Goal: Task Accomplishment & Management: Complete application form

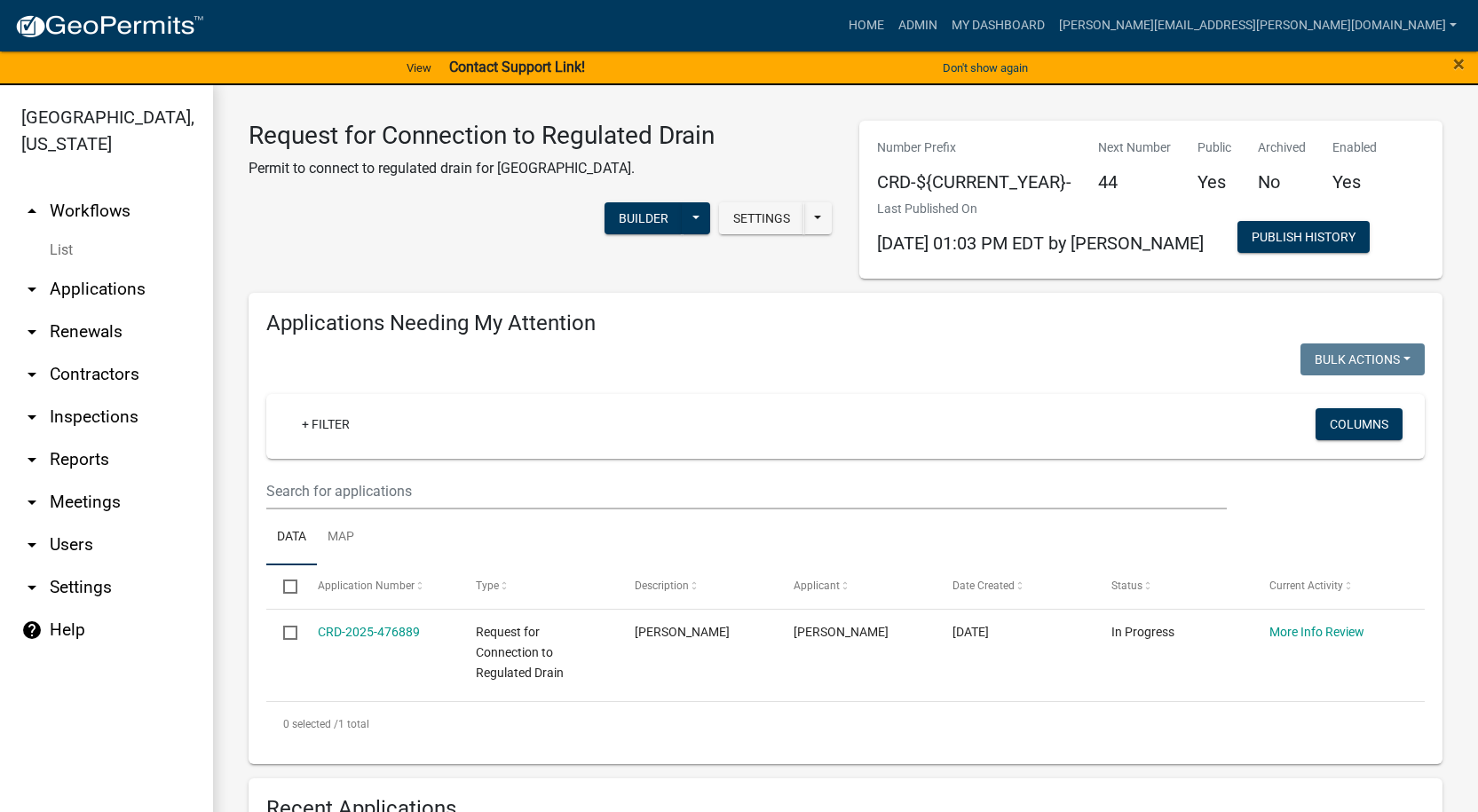
select select "1: 25"
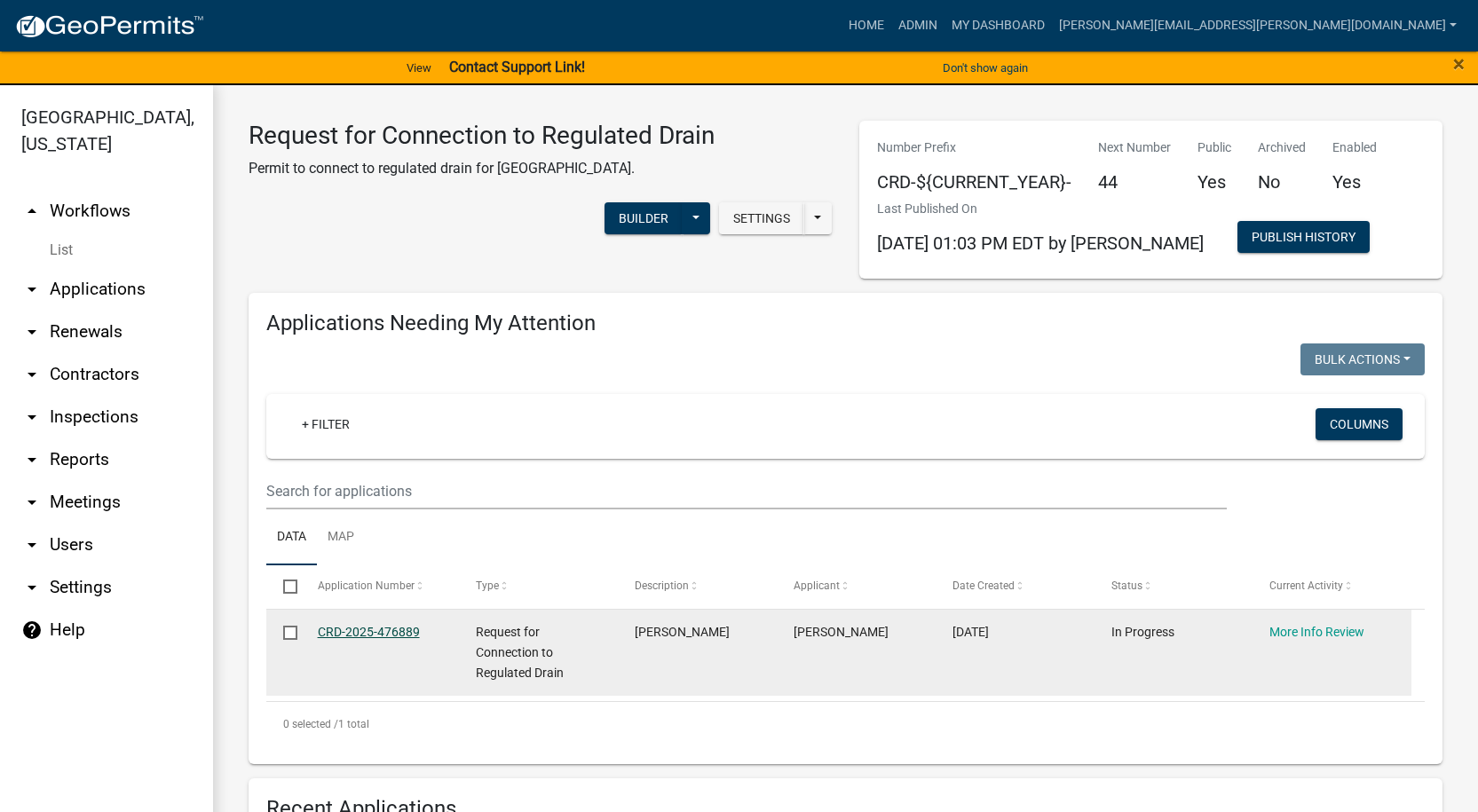
click at [376, 632] on link "CRD-2025-476889" at bounding box center [369, 632] width 102 height 14
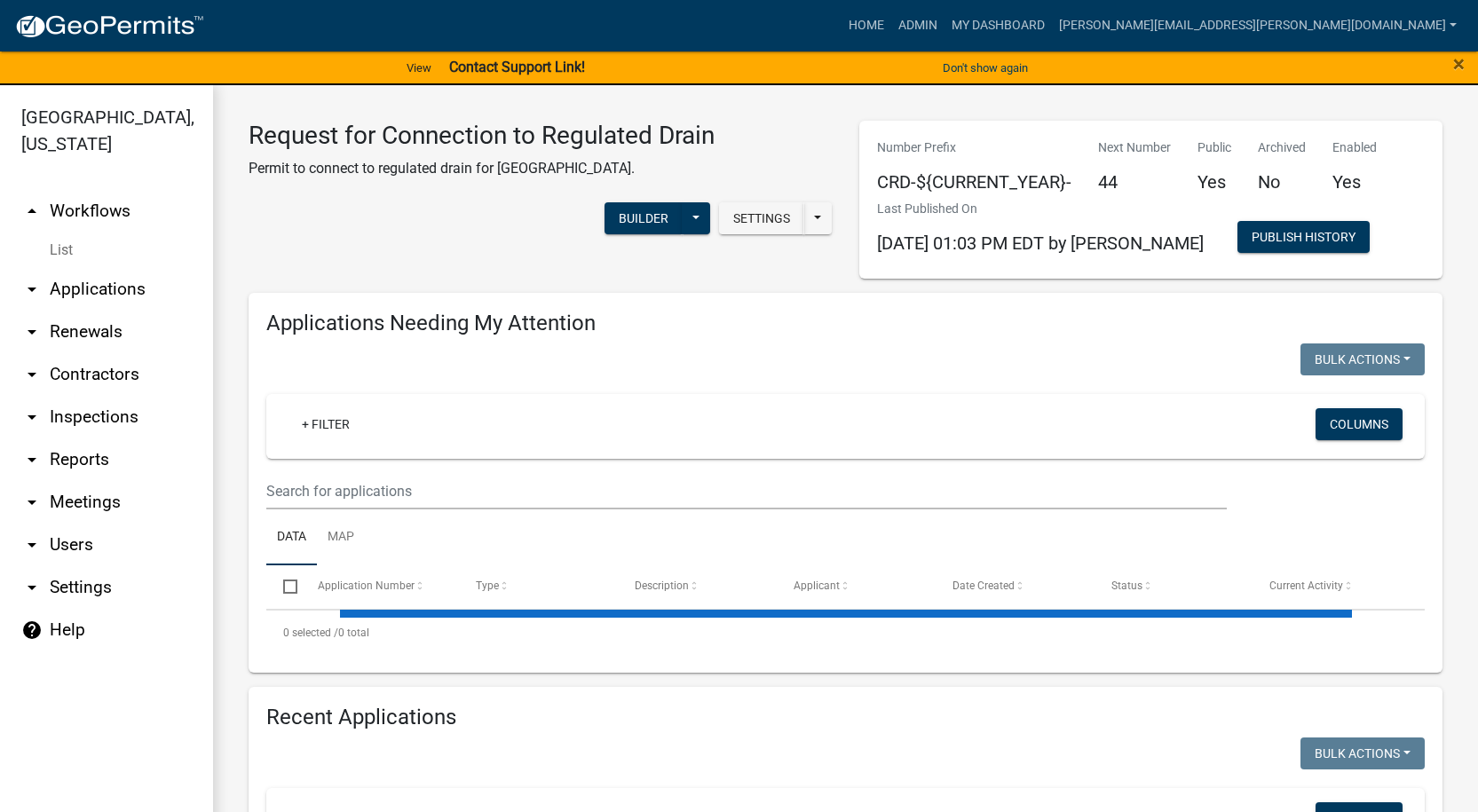
select select "1: 25"
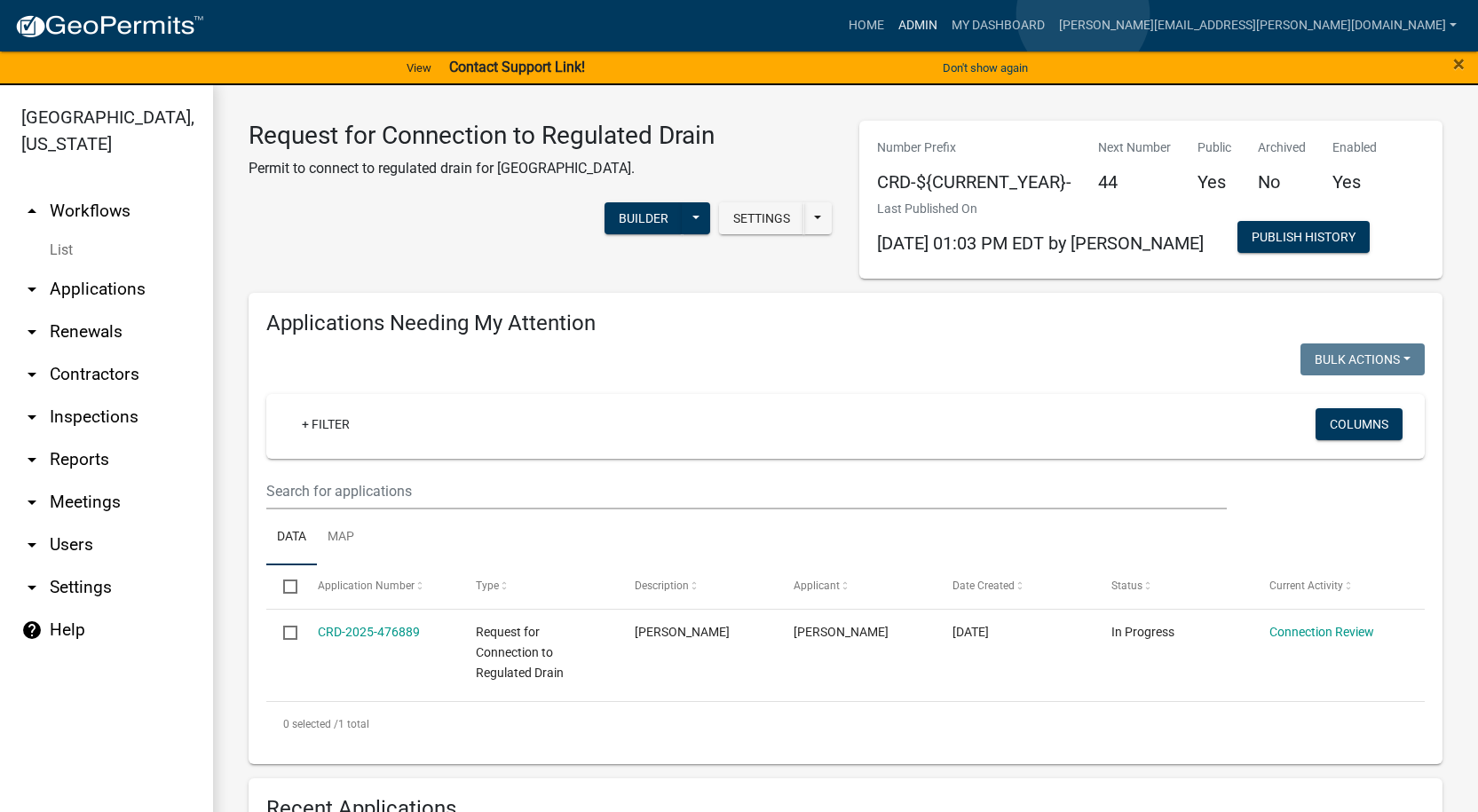
click at [945, 14] on link "Admin" at bounding box center [918, 26] width 54 height 34
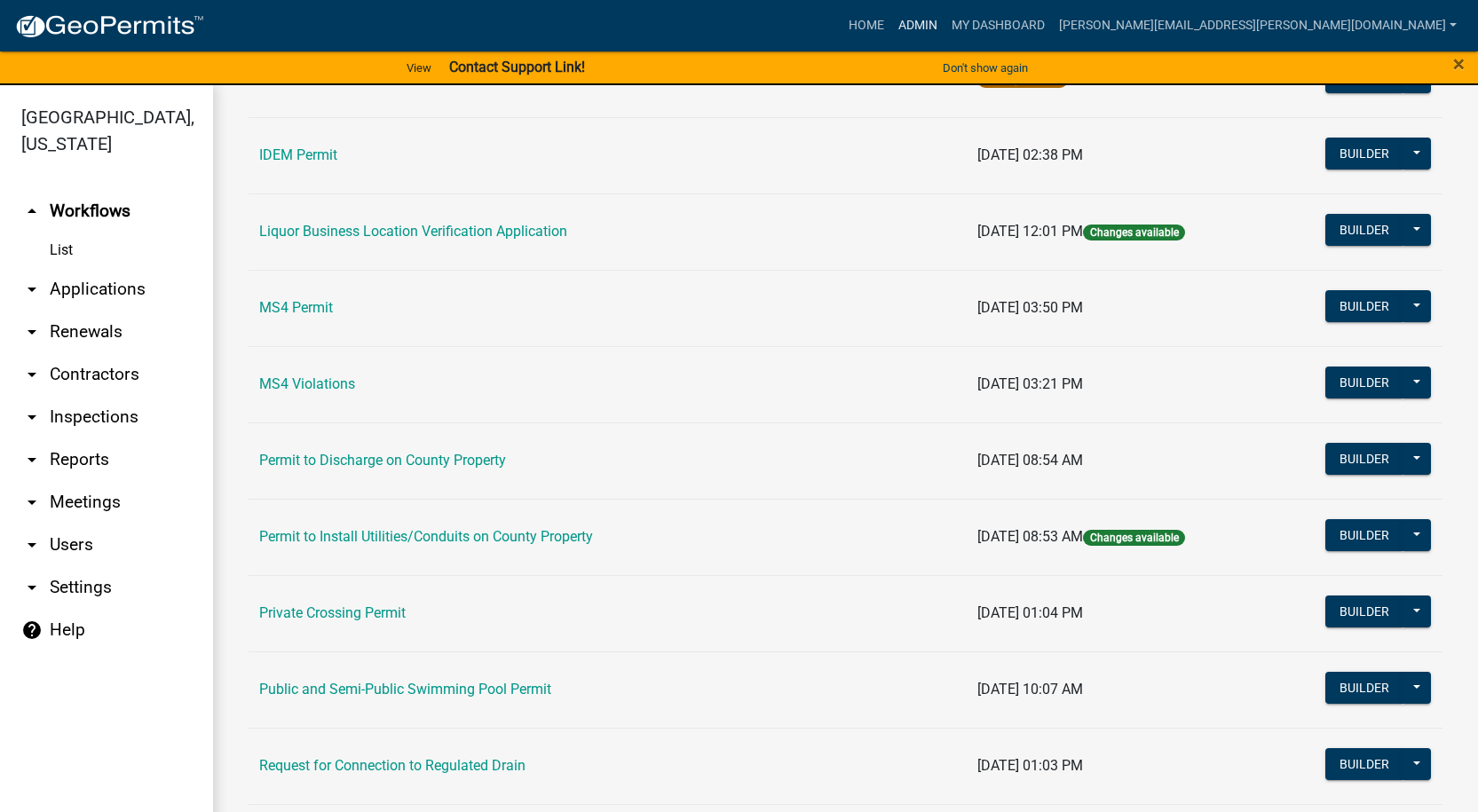
scroll to position [1541, 0]
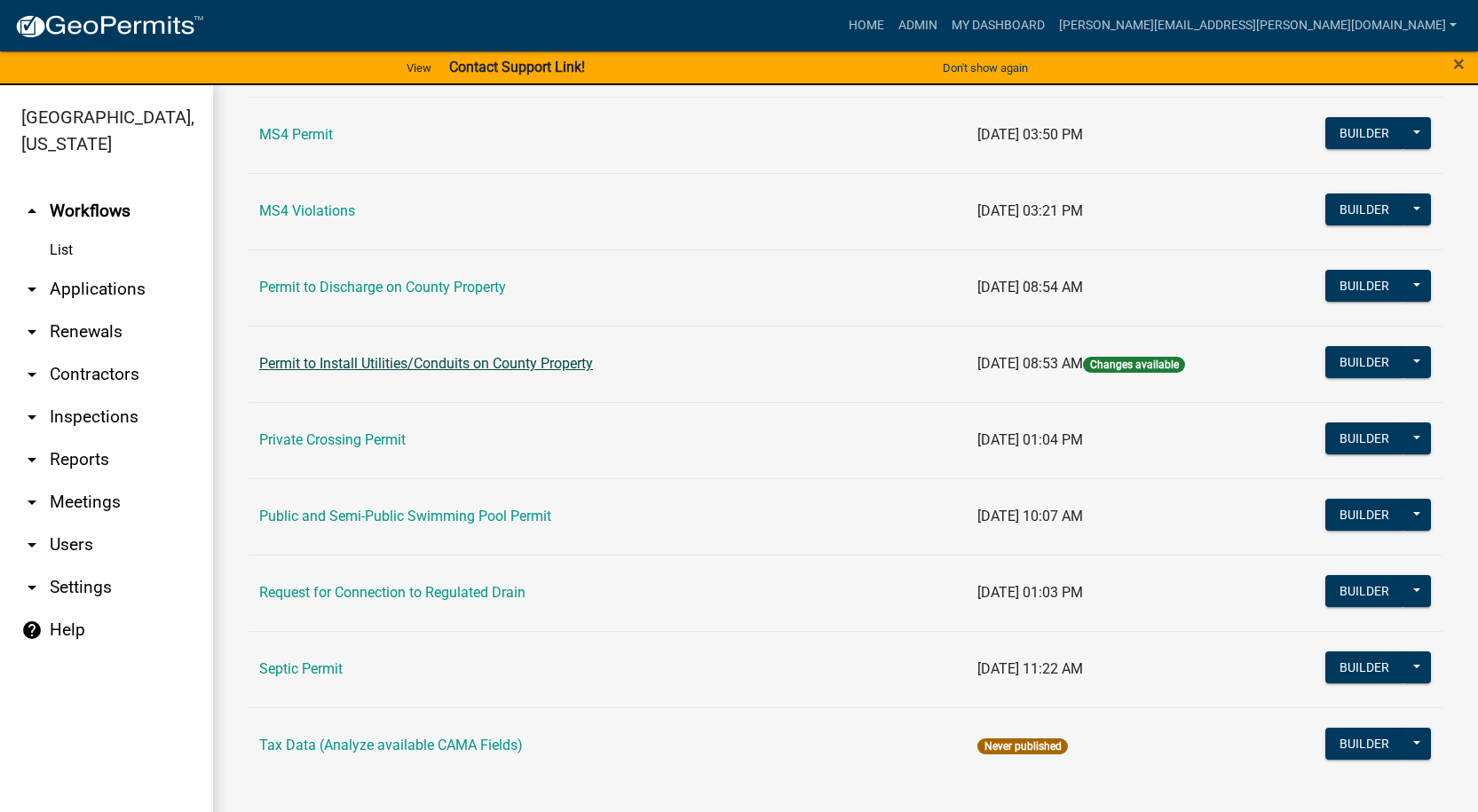
click at [353, 358] on link "Permit to Install Utilities/Conduits on County Property" at bounding box center [425, 363] width 333 height 17
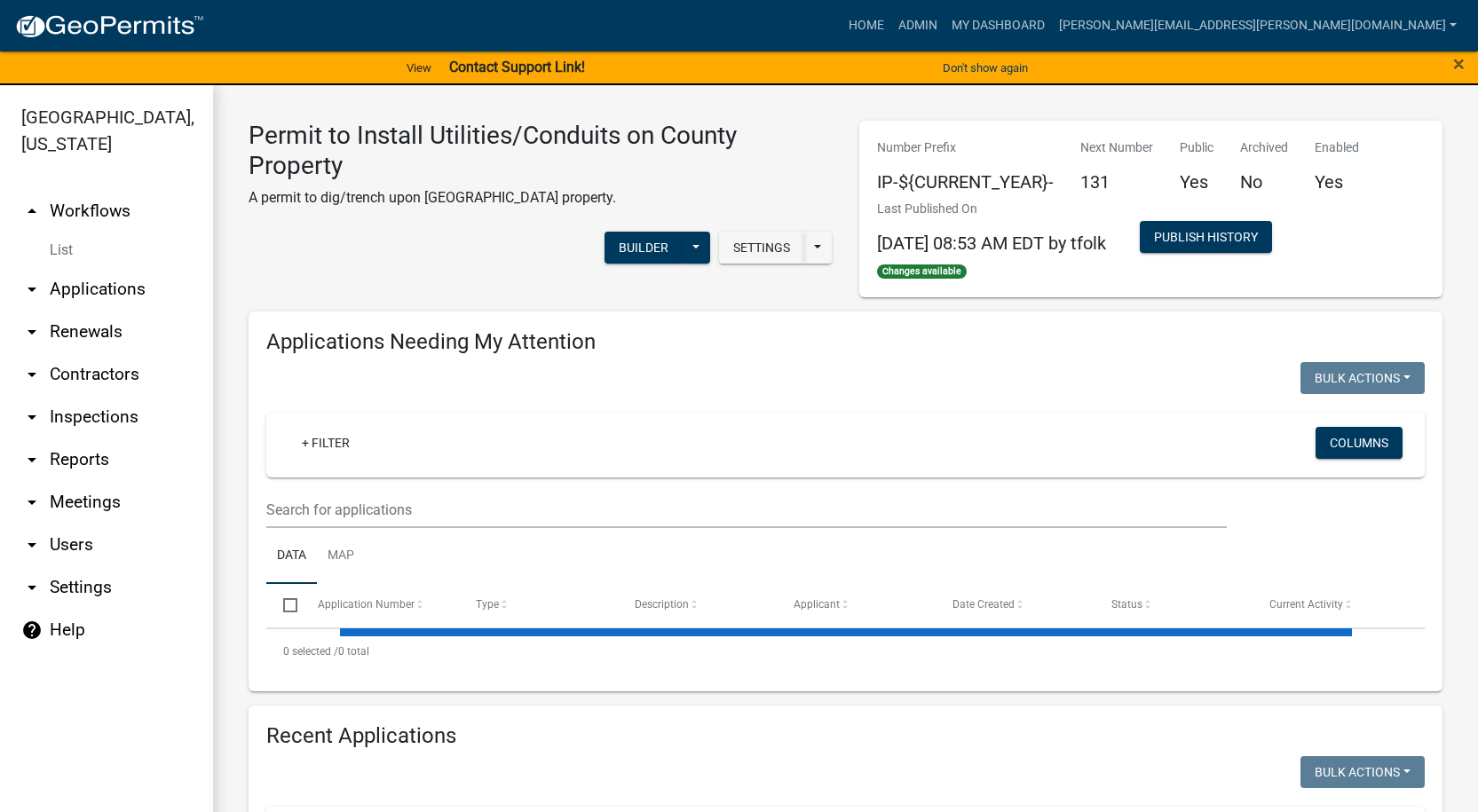
select select "1: 25"
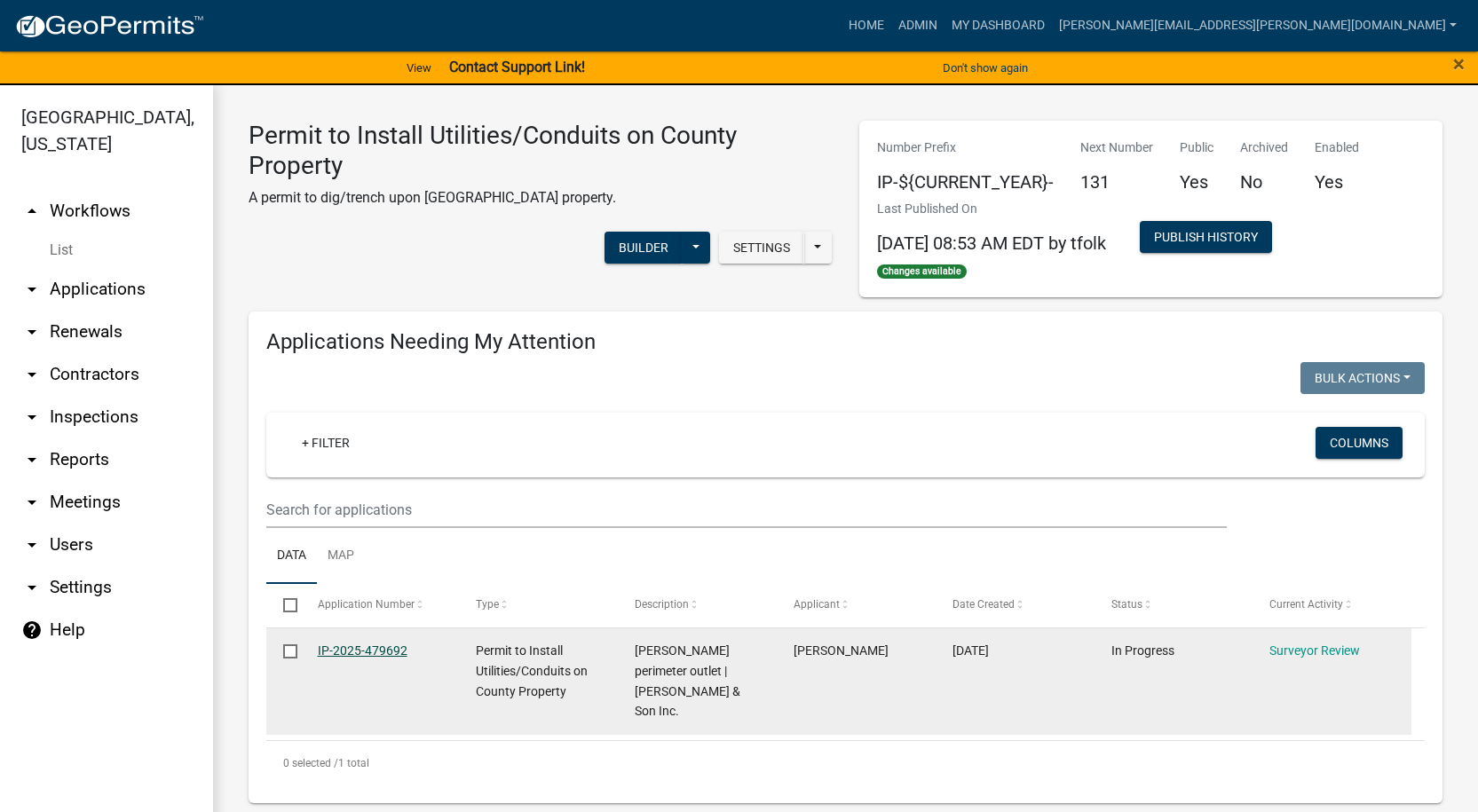
click at [369, 648] on link "IP-2025-479692" at bounding box center [363, 650] width 89 height 14
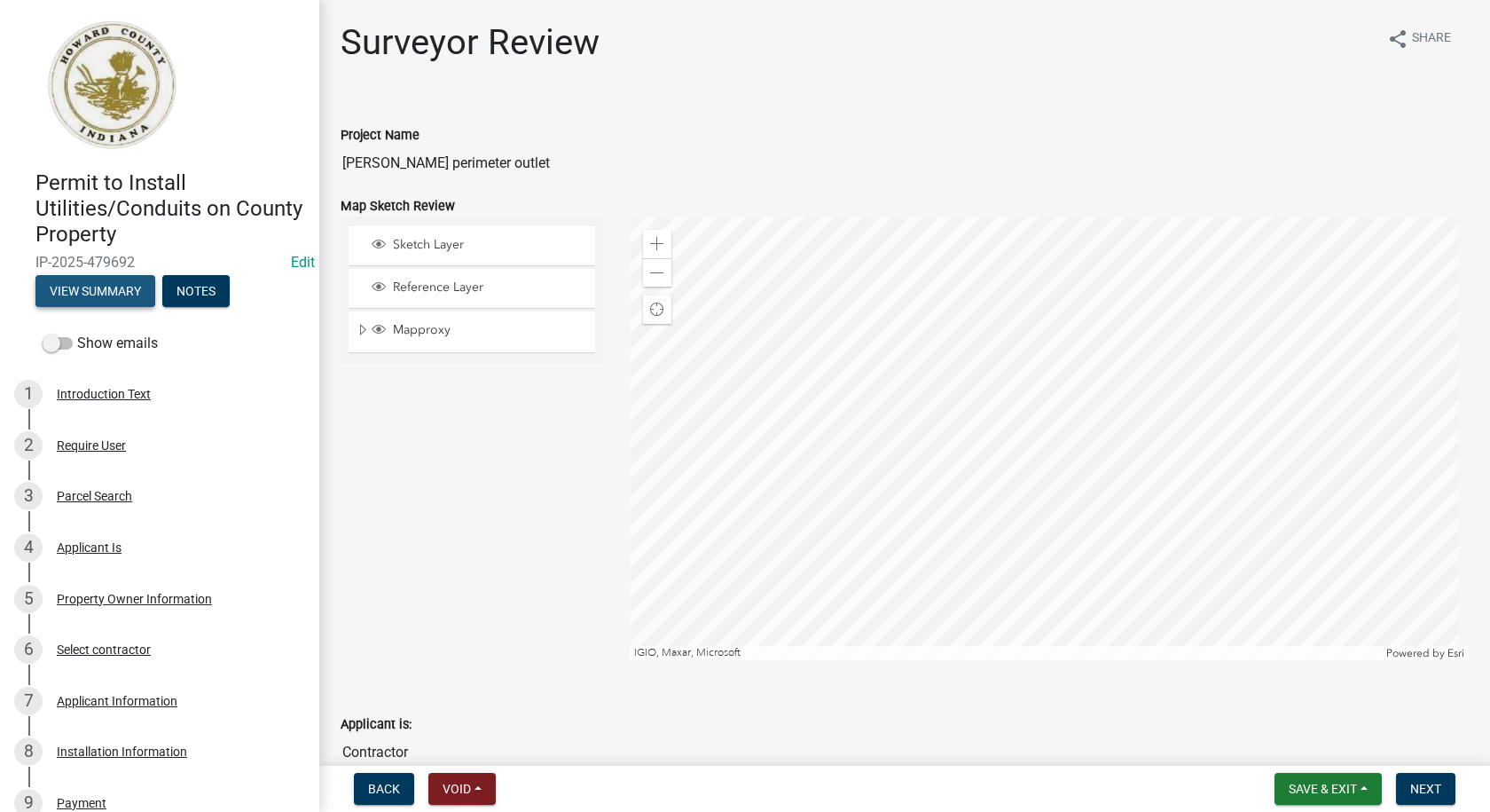
click at [101, 289] on button "View Summary" at bounding box center [96, 291] width 120 height 32
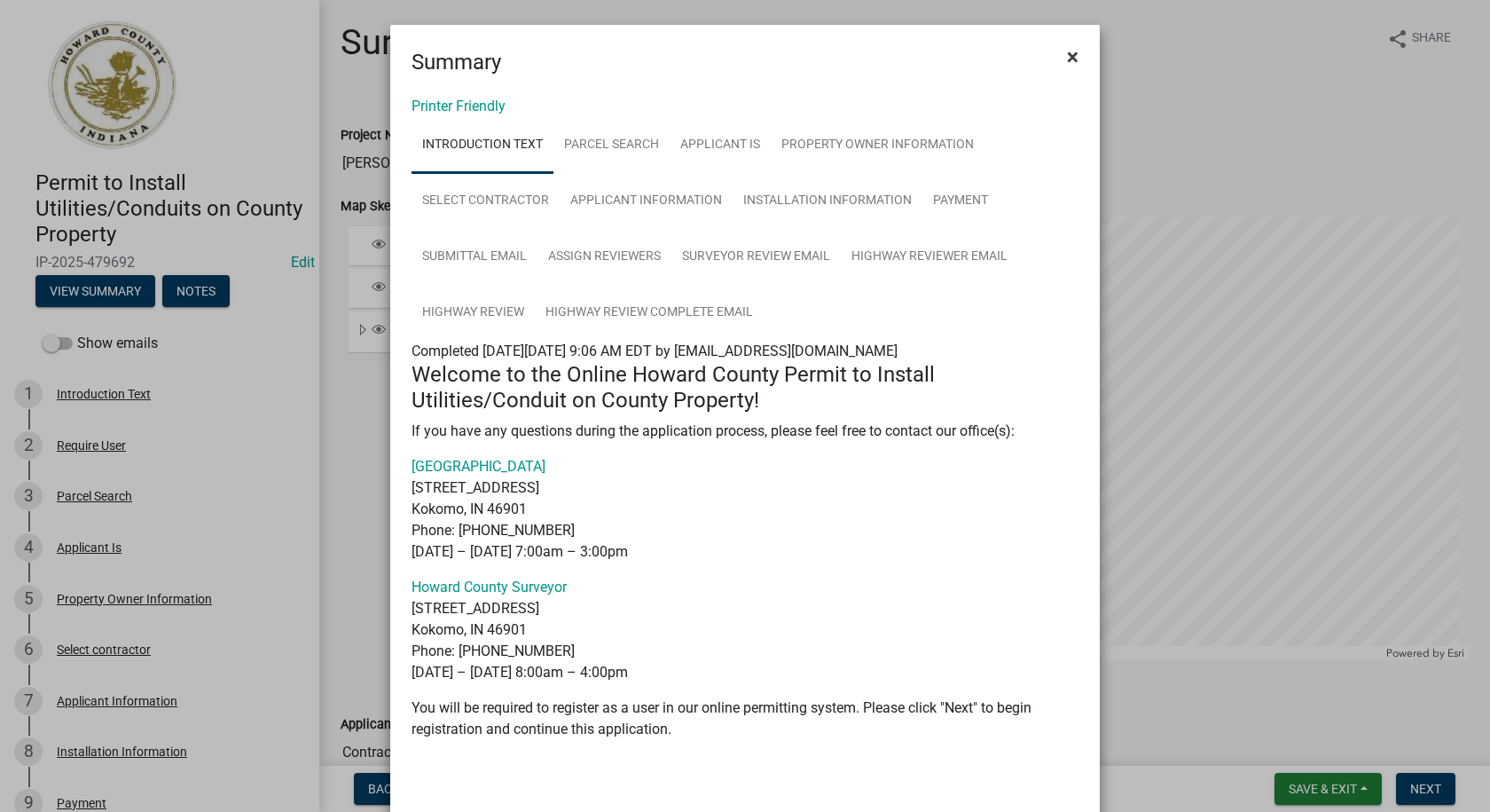
click at [1067, 56] on span "×" at bounding box center [1073, 57] width 12 height 25
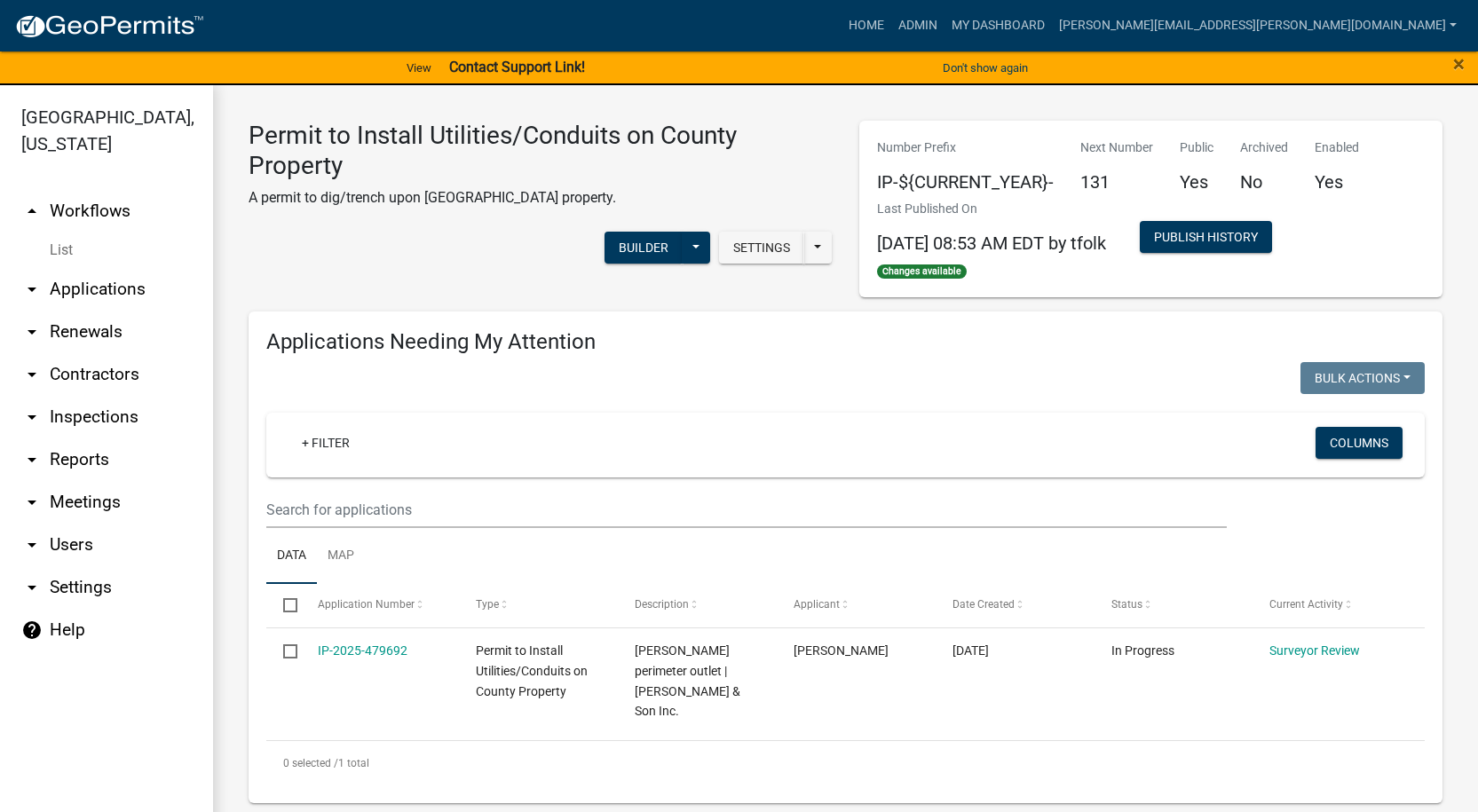
select select "1: 25"
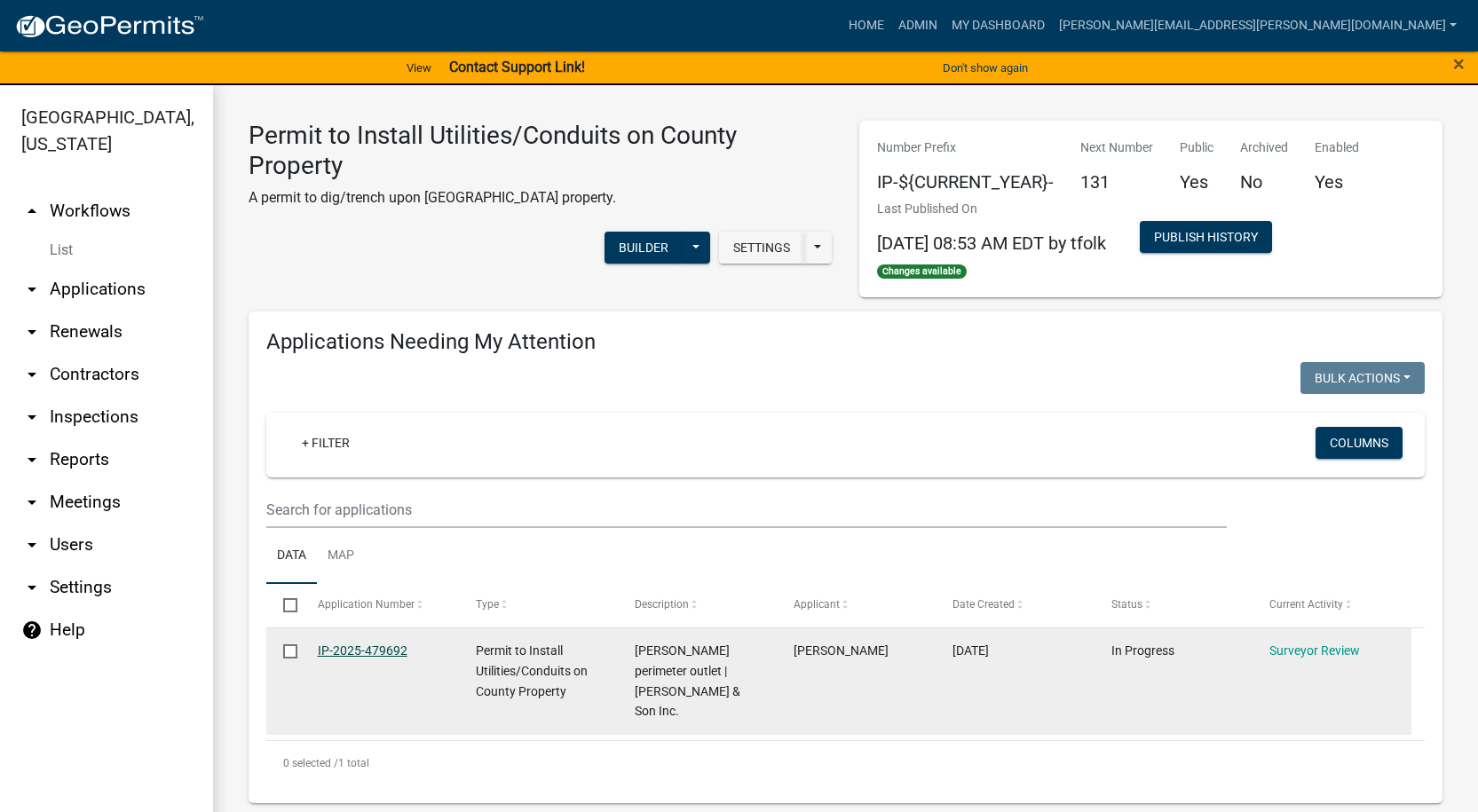
click at [369, 643] on link "IP-2025-479692" at bounding box center [363, 650] width 89 height 14
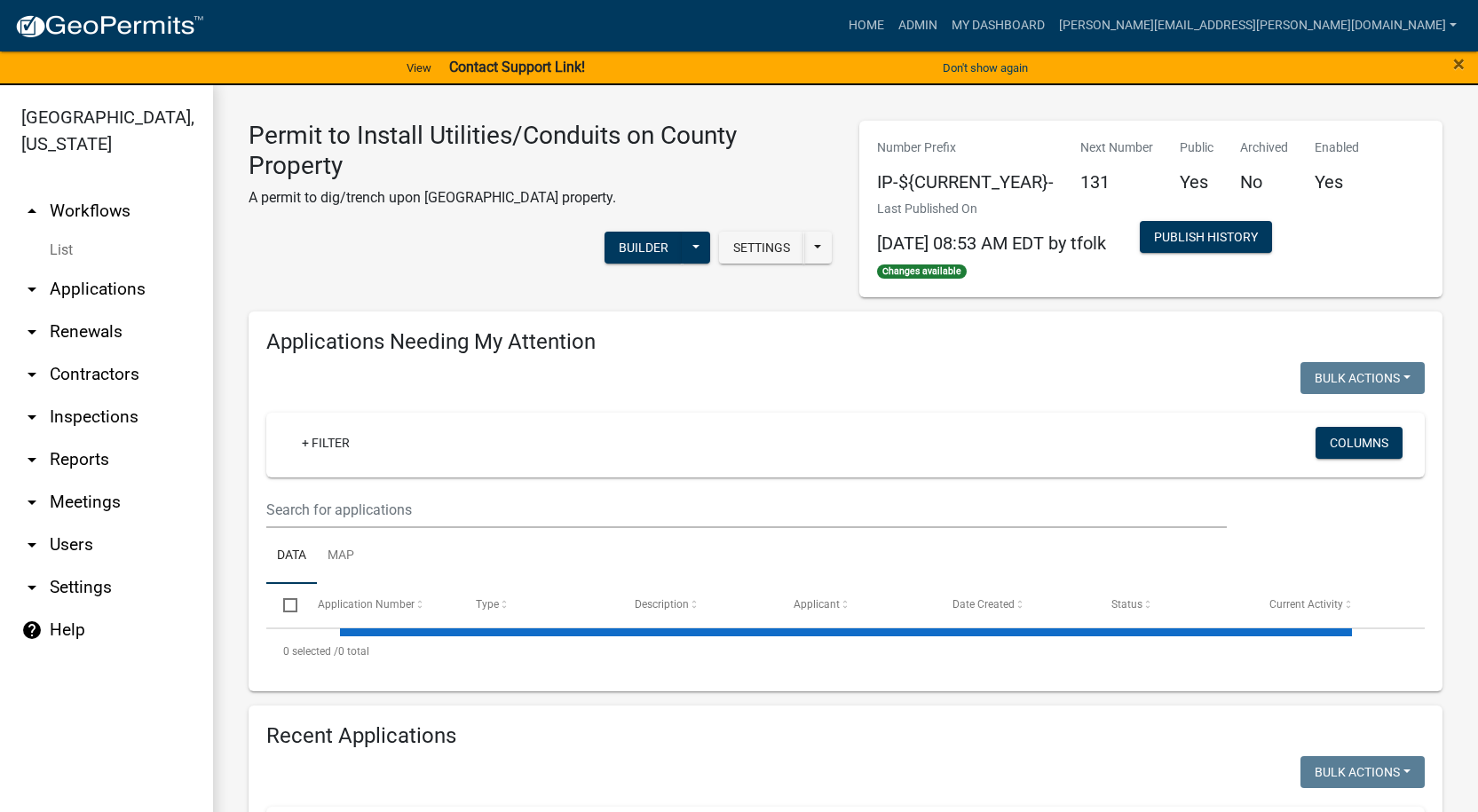
select select "1: 25"
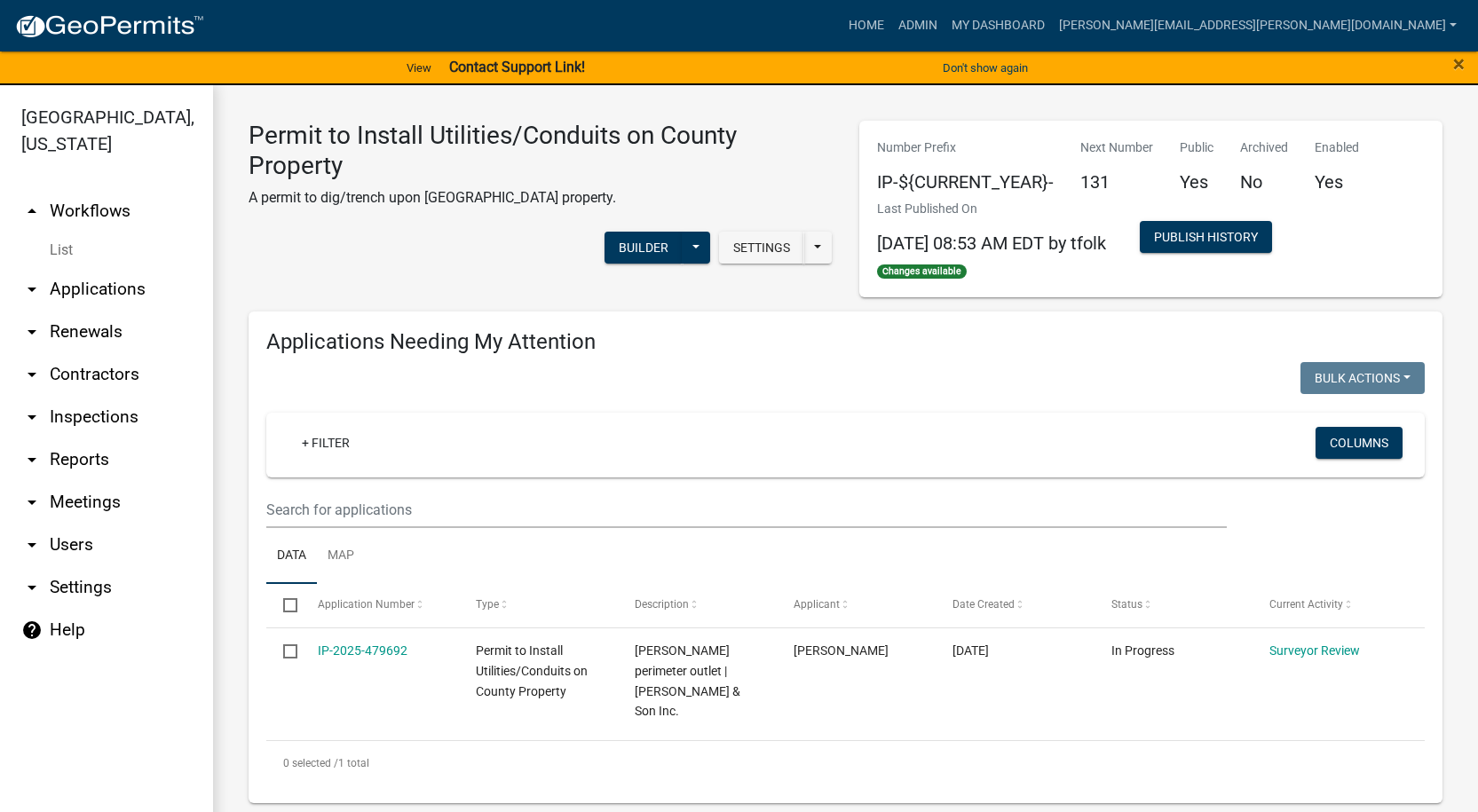
click at [63, 247] on link "List" at bounding box center [106, 250] width 213 height 36
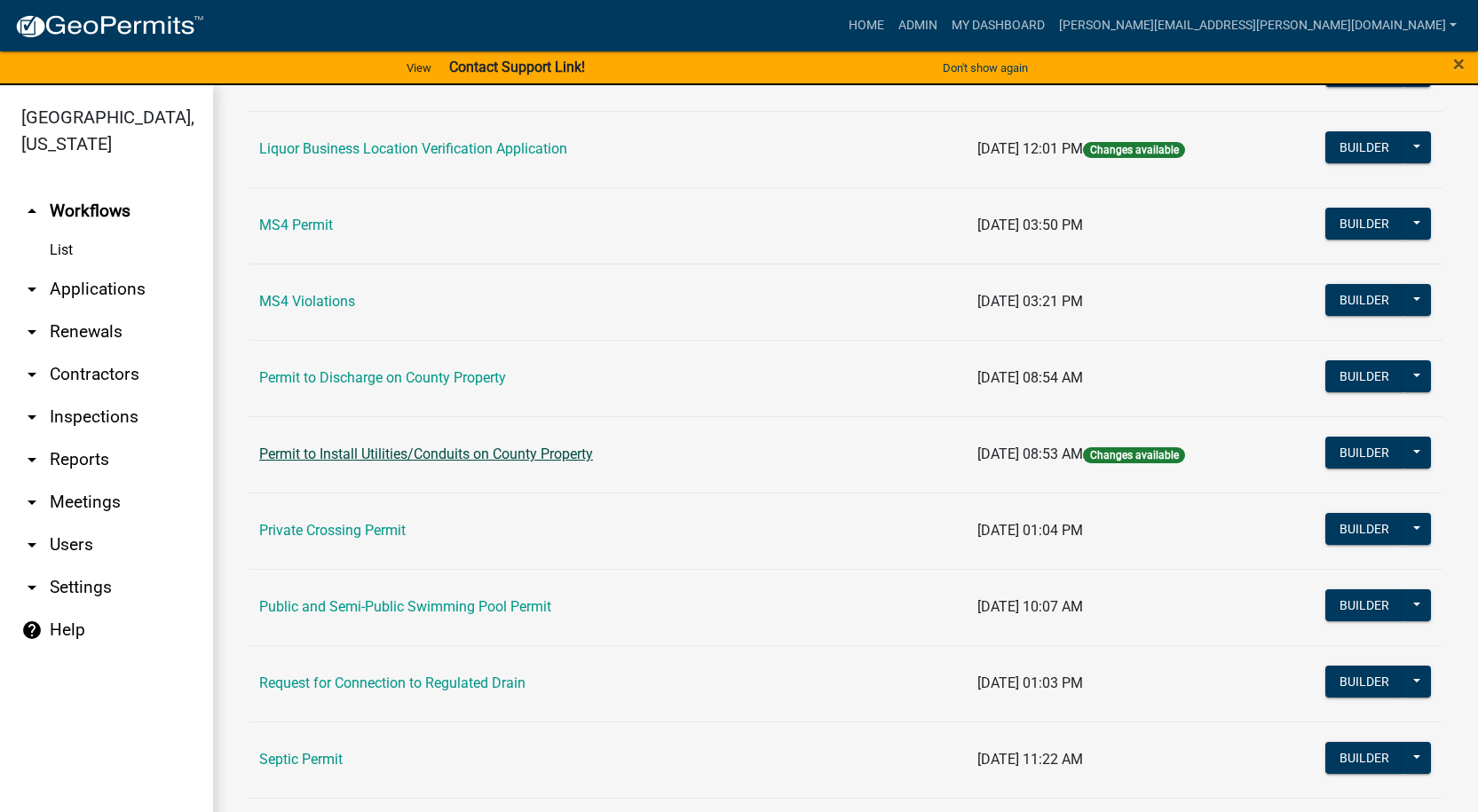
scroll to position [1541, 0]
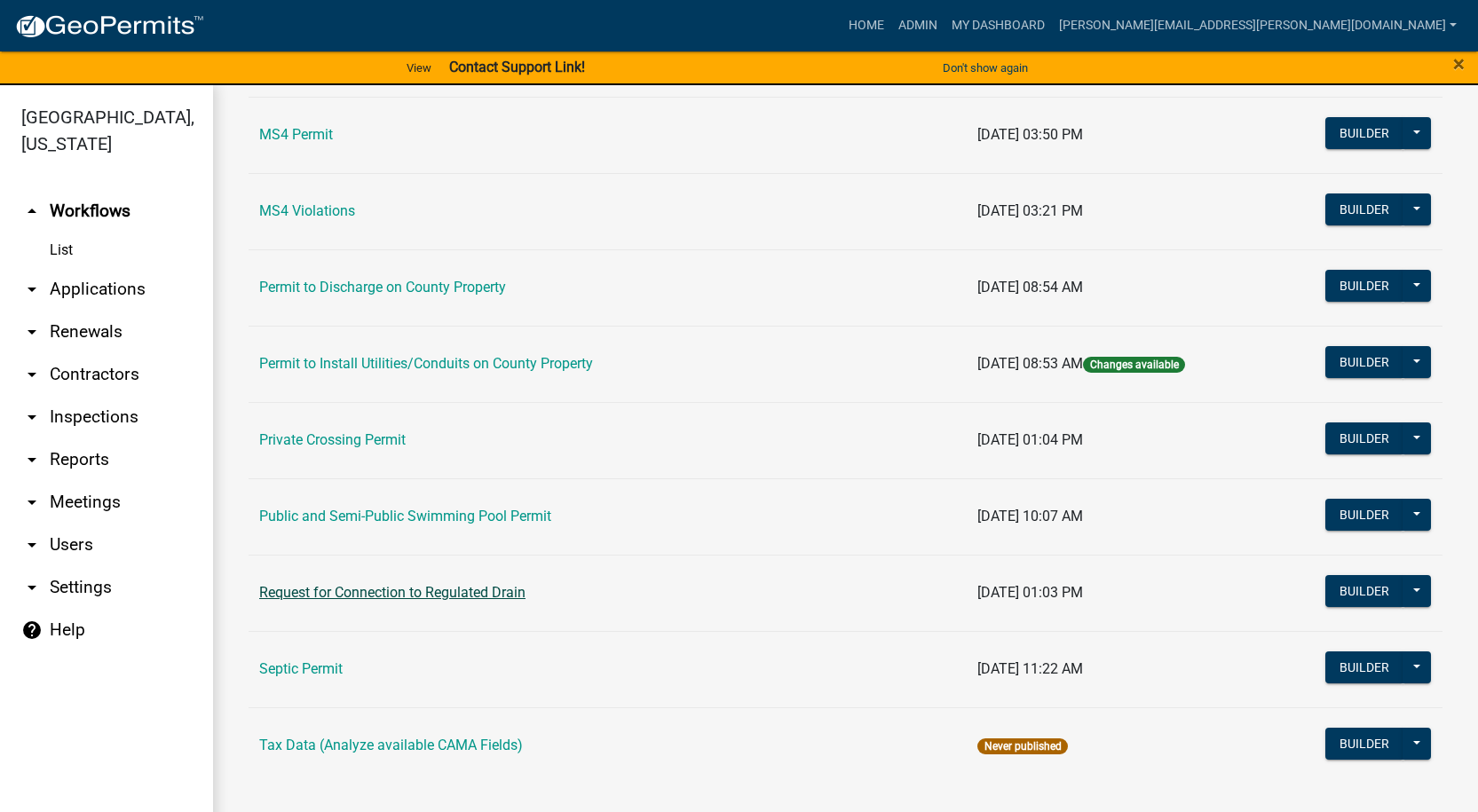
click at [355, 593] on link "Request for Connection to Regulated Drain" at bounding box center [392, 591] width 266 height 17
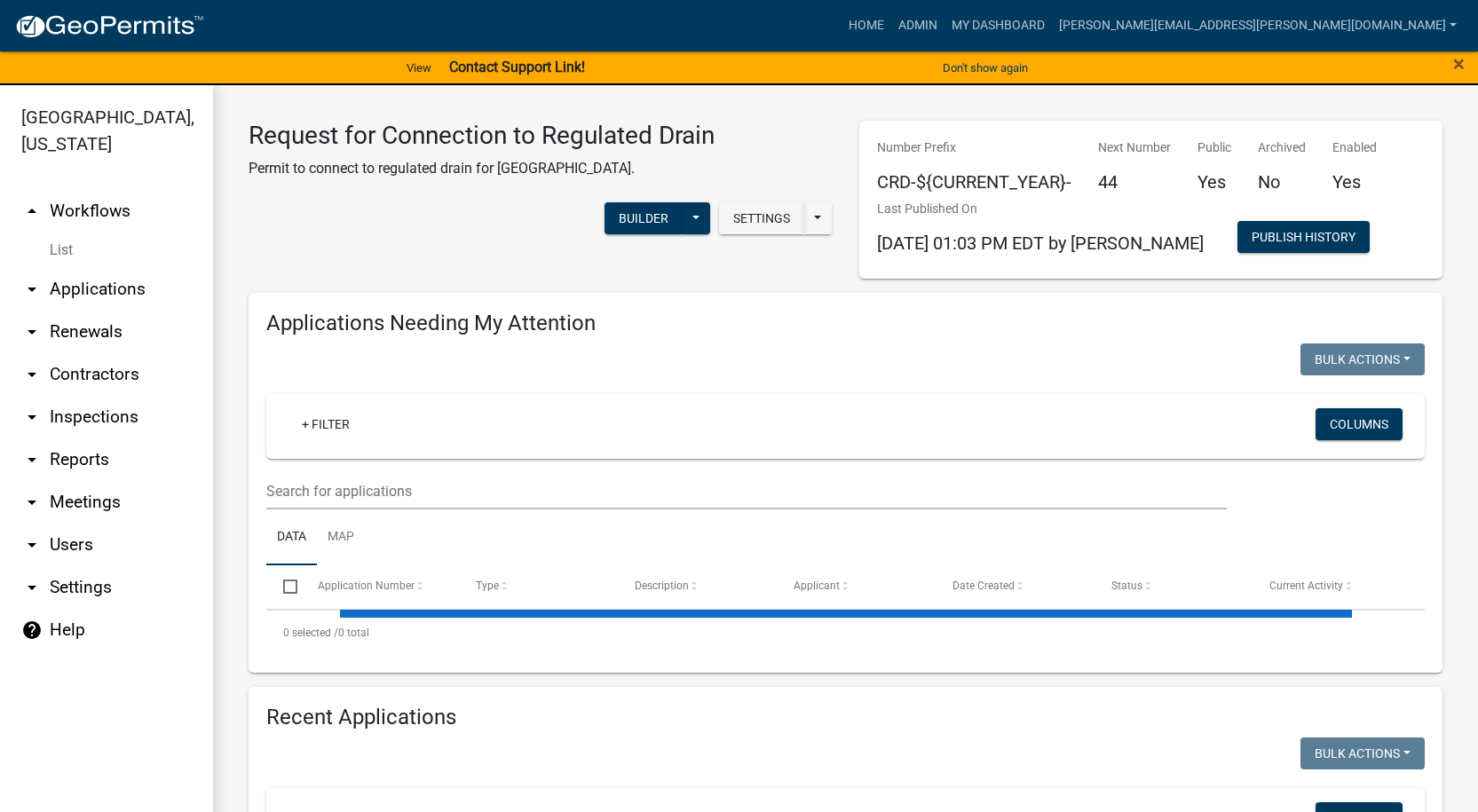
select select "1: 25"
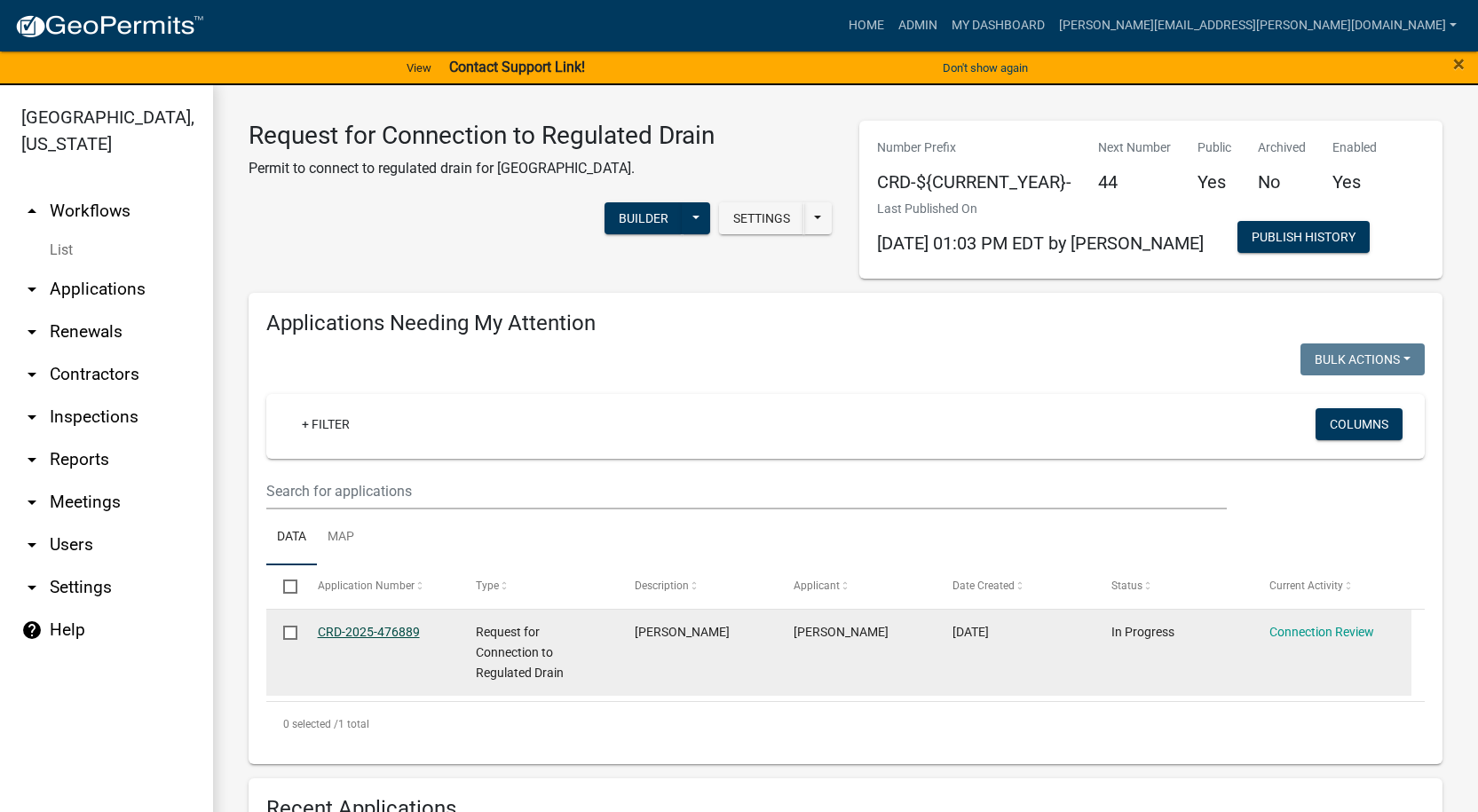
click at [380, 628] on link "CRD-2025-476889" at bounding box center [369, 632] width 102 height 14
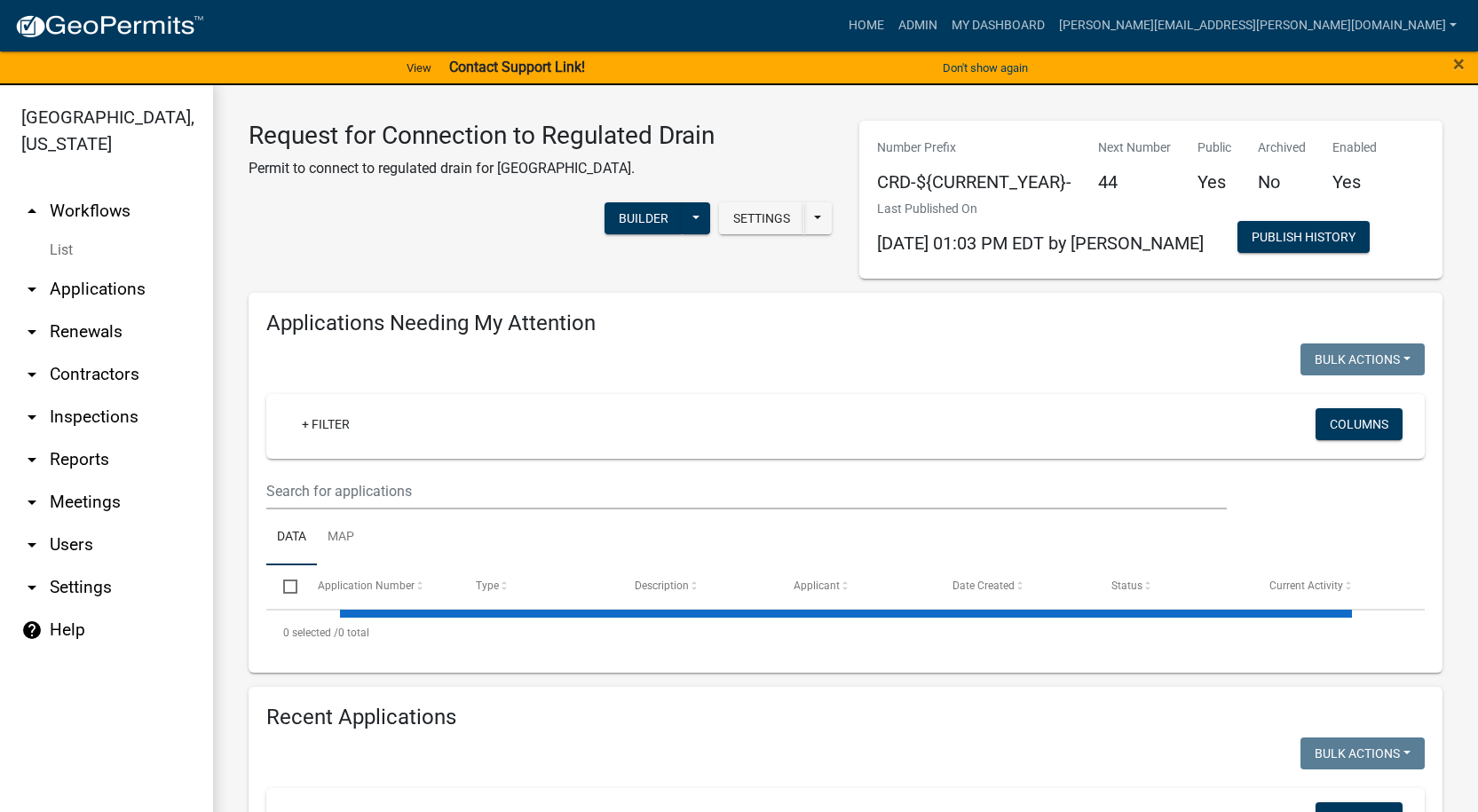
select select "1: 25"
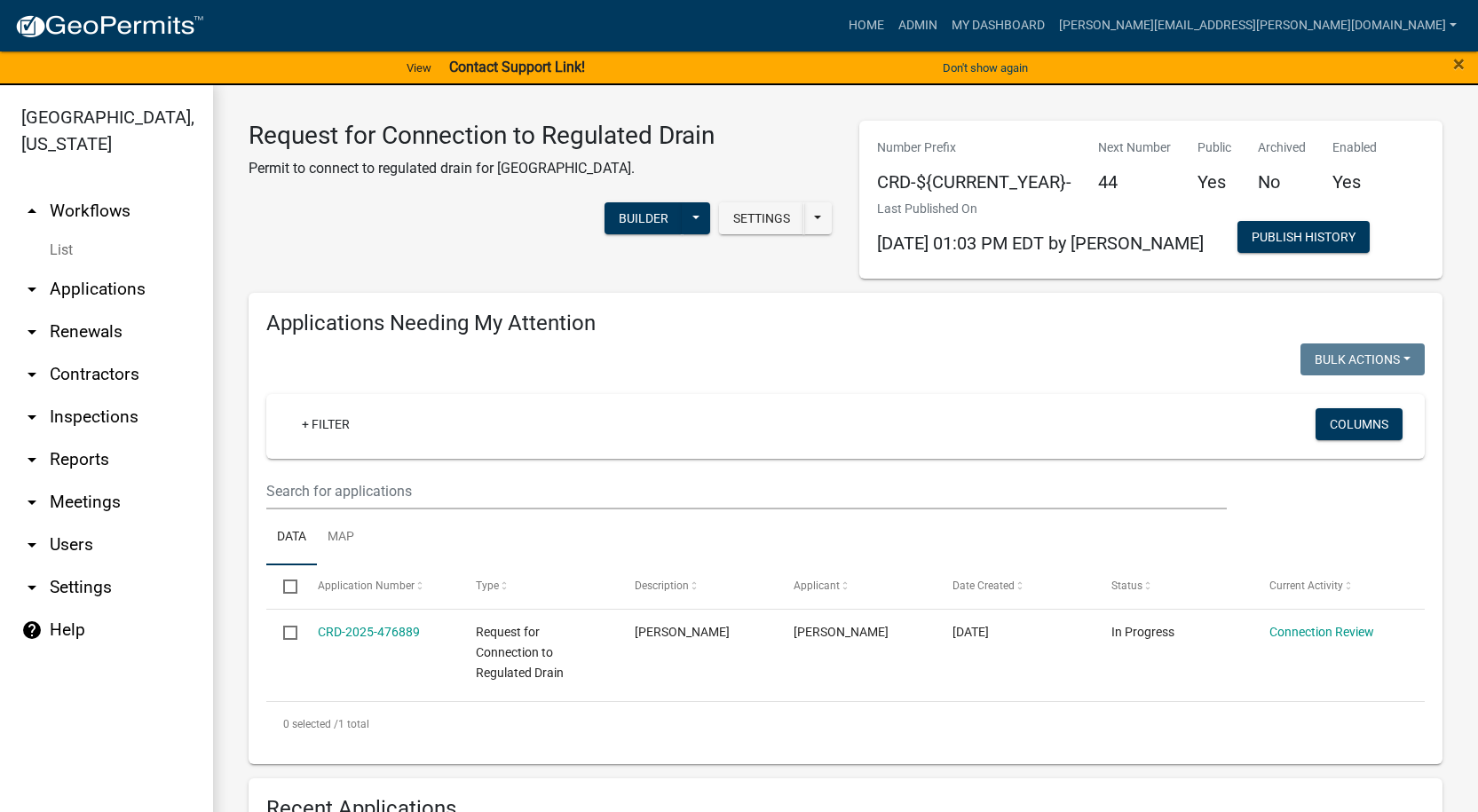
click at [60, 245] on link "List" at bounding box center [106, 250] width 213 height 36
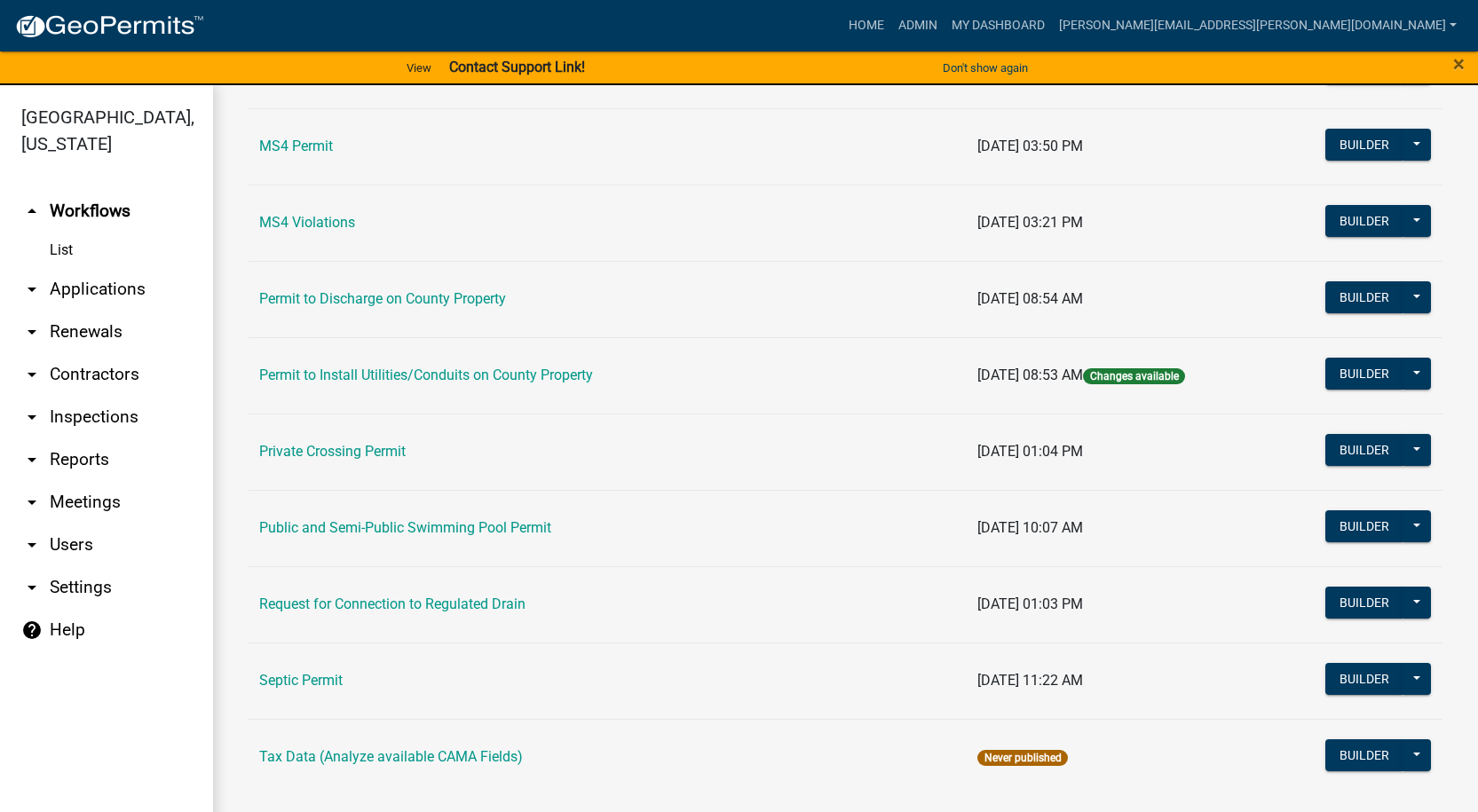
scroll to position [1541, 0]
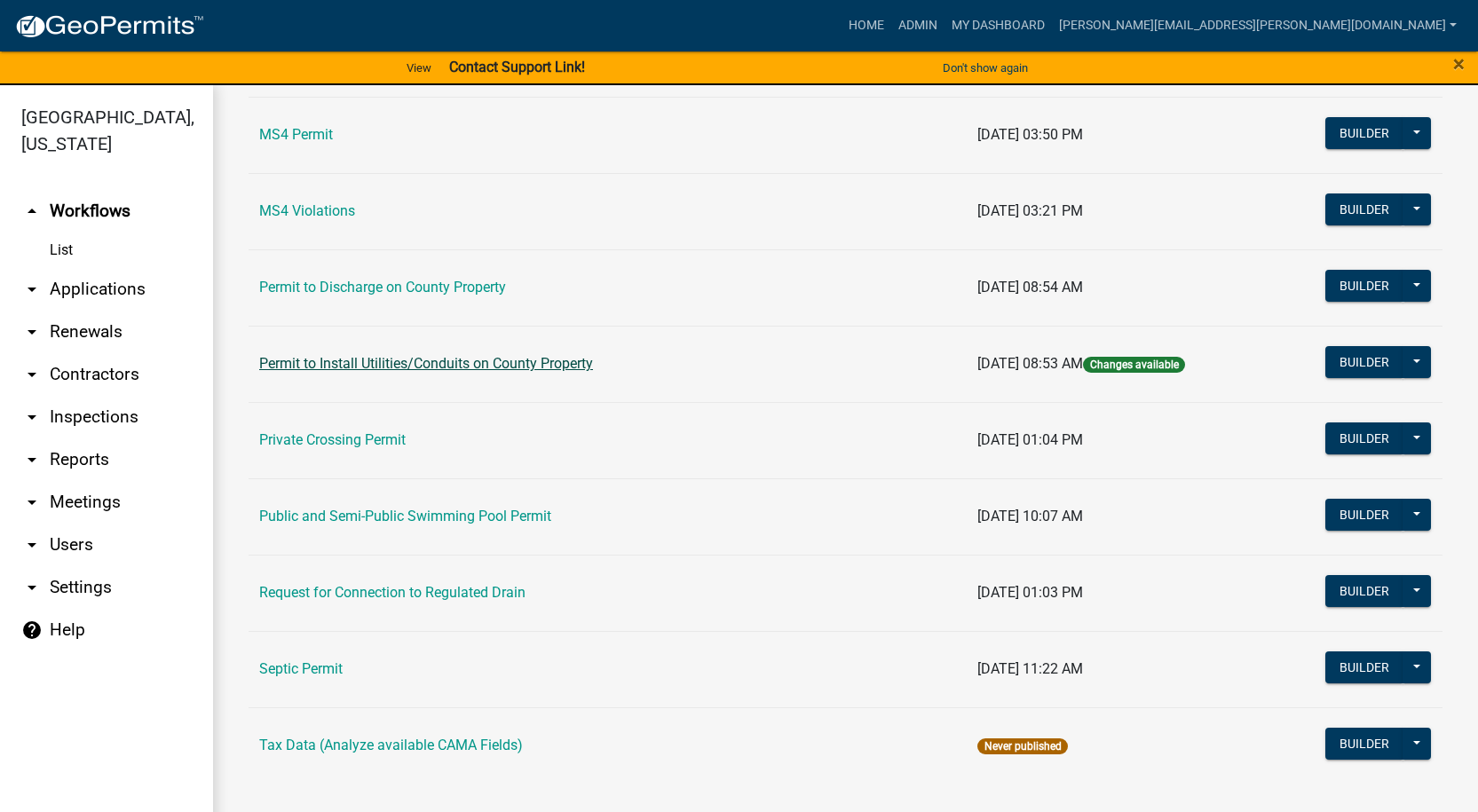
click at [356, 360] on link "Permit to Install Utilities/Conduits on County Property" at bounding box center [425, 363] width 333 height 17
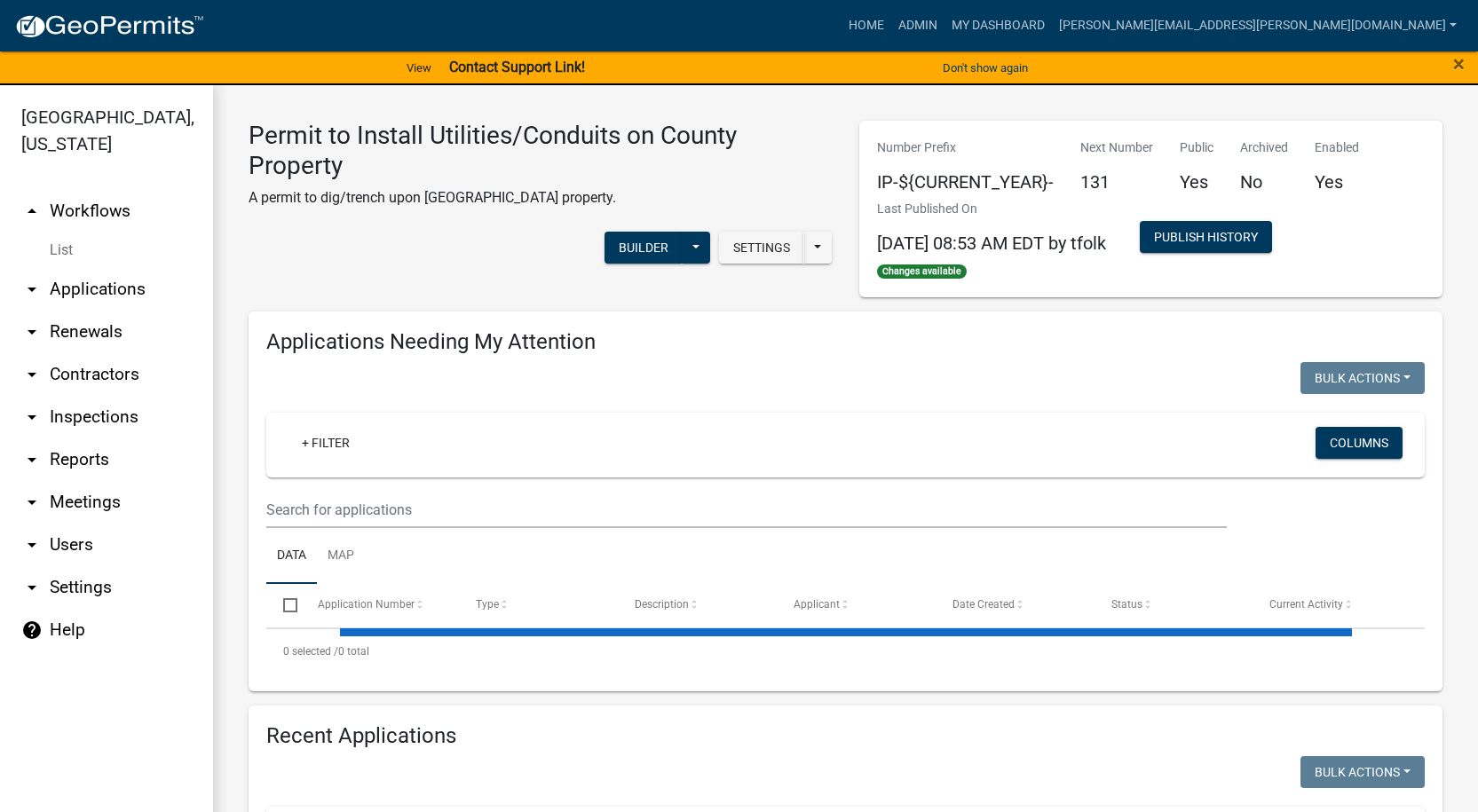
select select "1: 25"
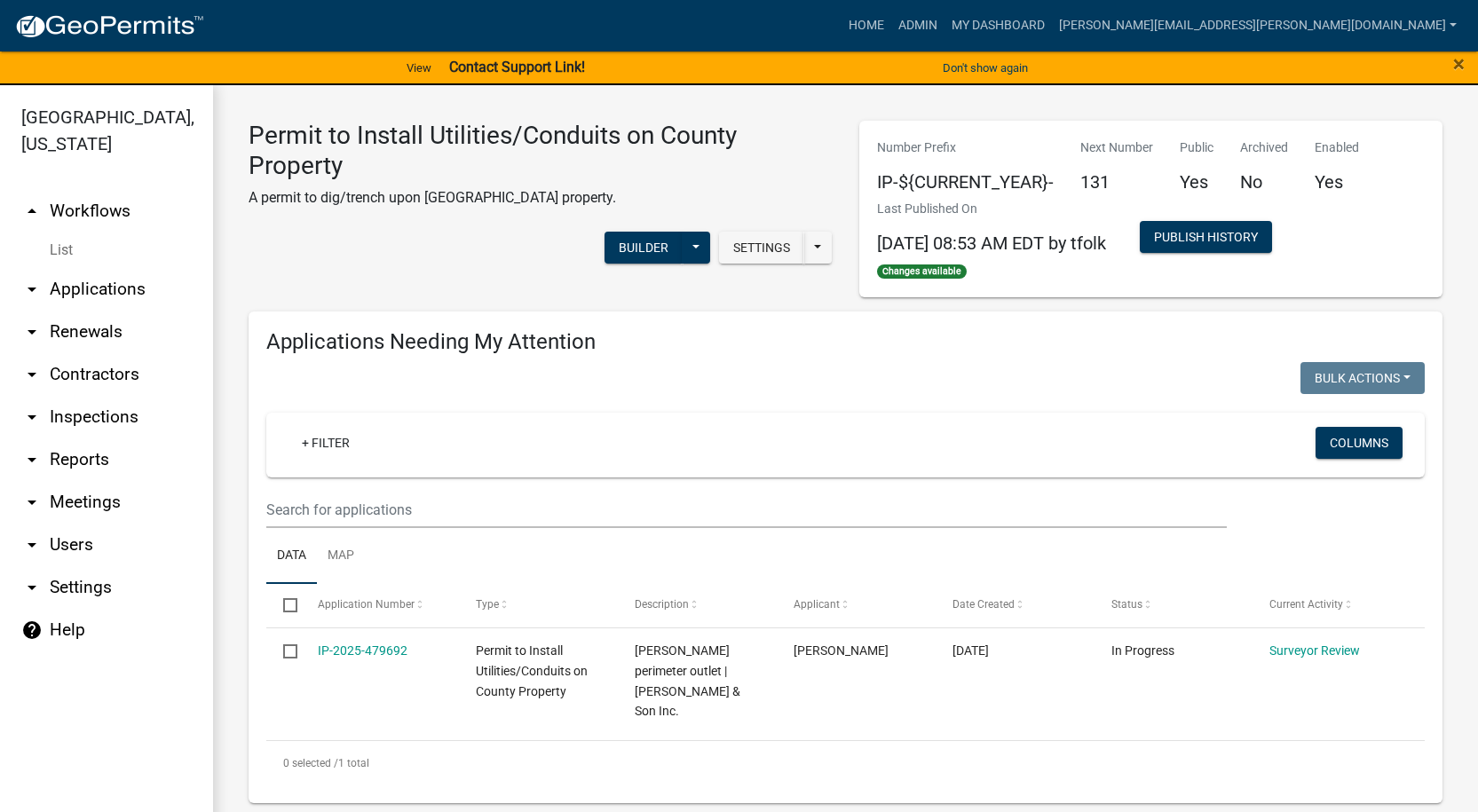
click at [72, 251] on link "List" at bounding box center [106, 250] width 213 height 36
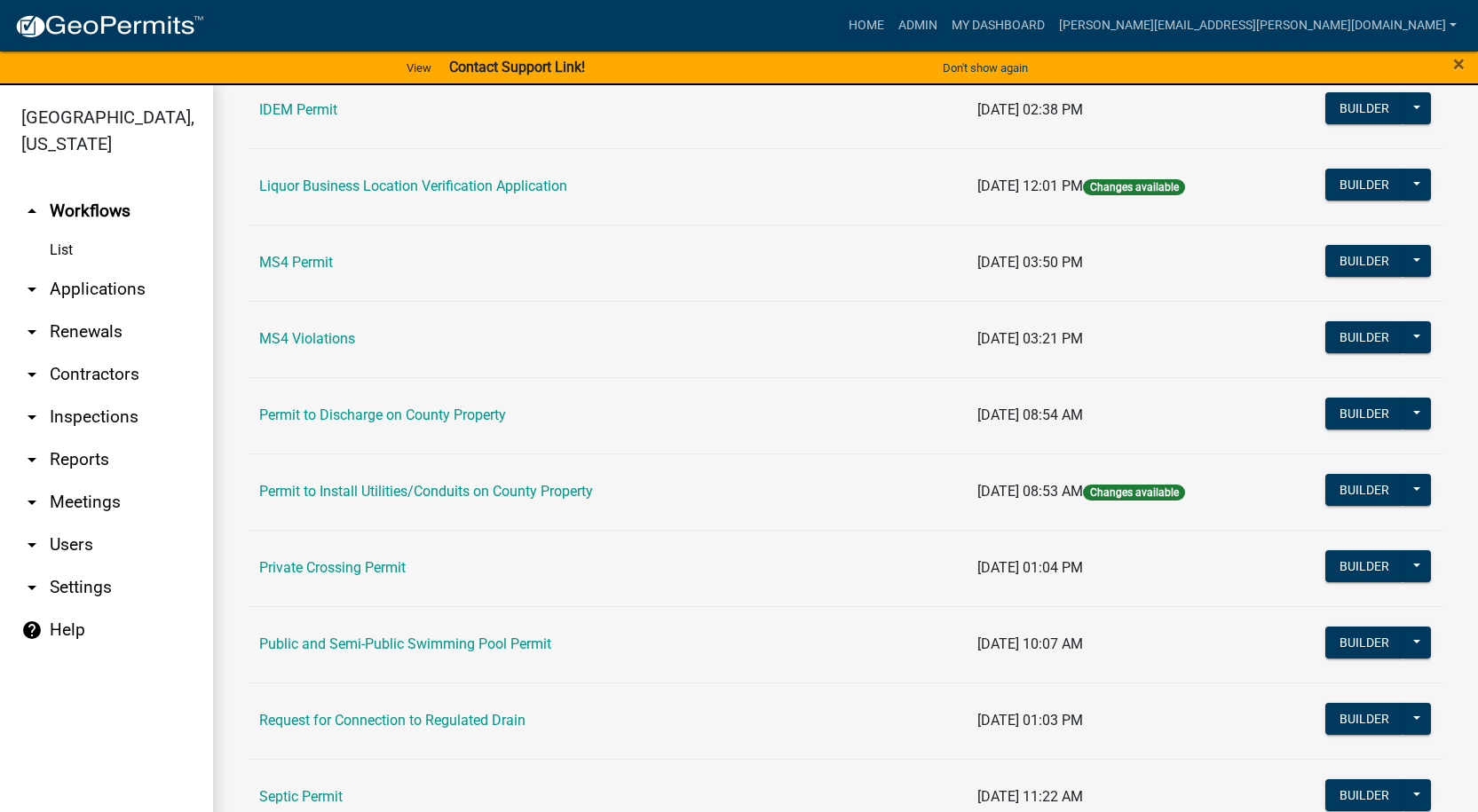
scroll to position [1541, 0]
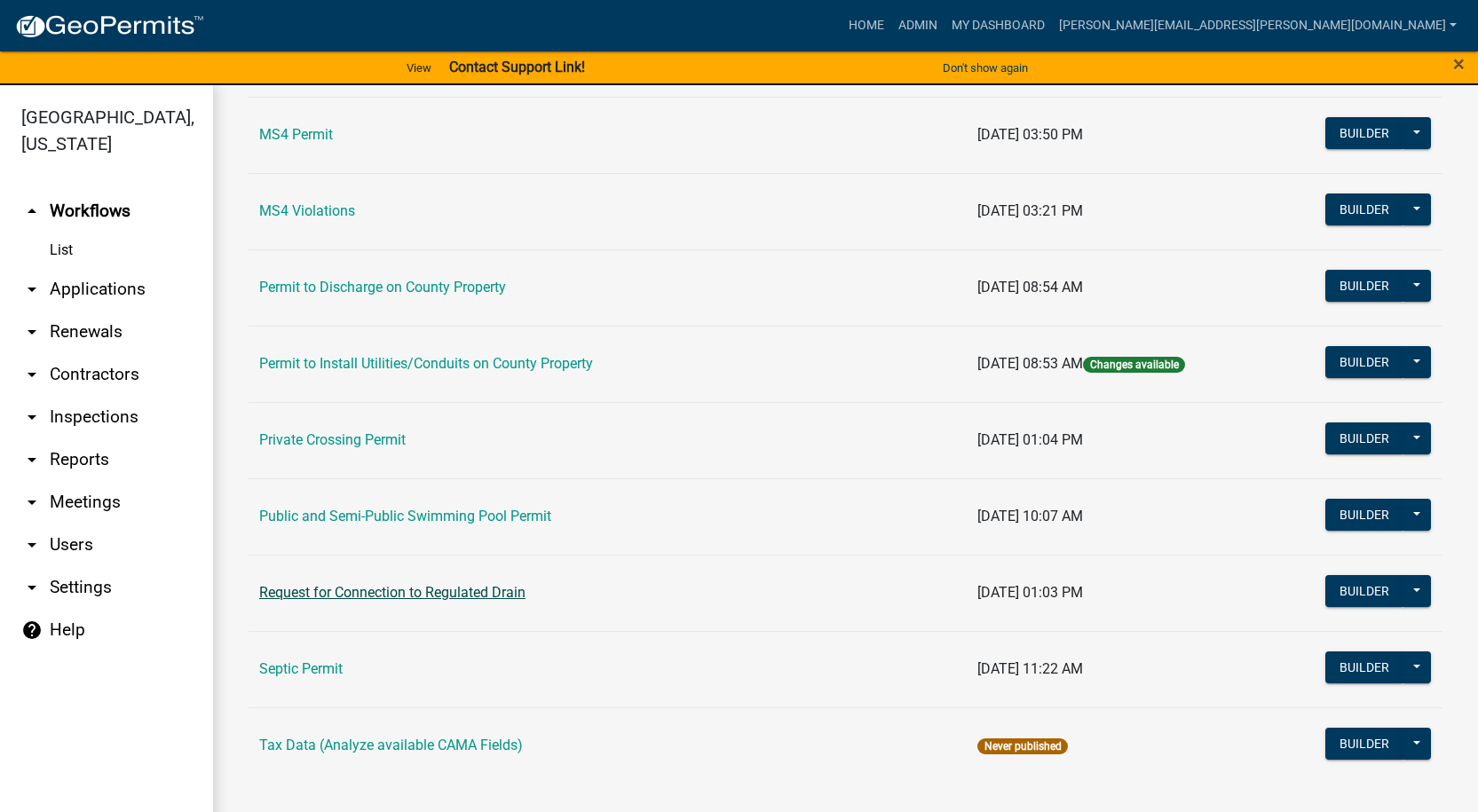
click at [379, 594] on link "Request for Connection to Regulated Drain" at bounding box center [392, 591] width 266 height 17
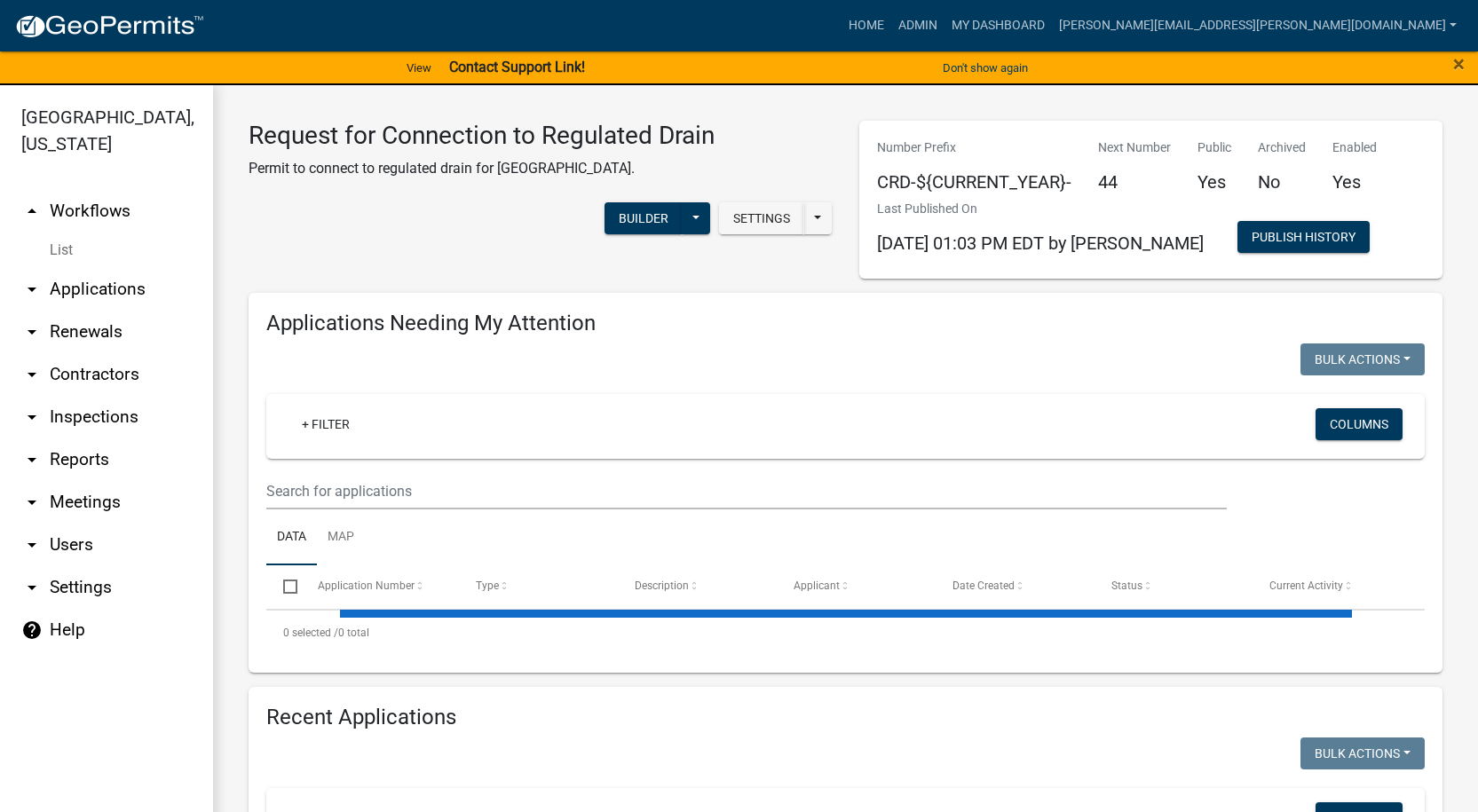
select select "1: 25"
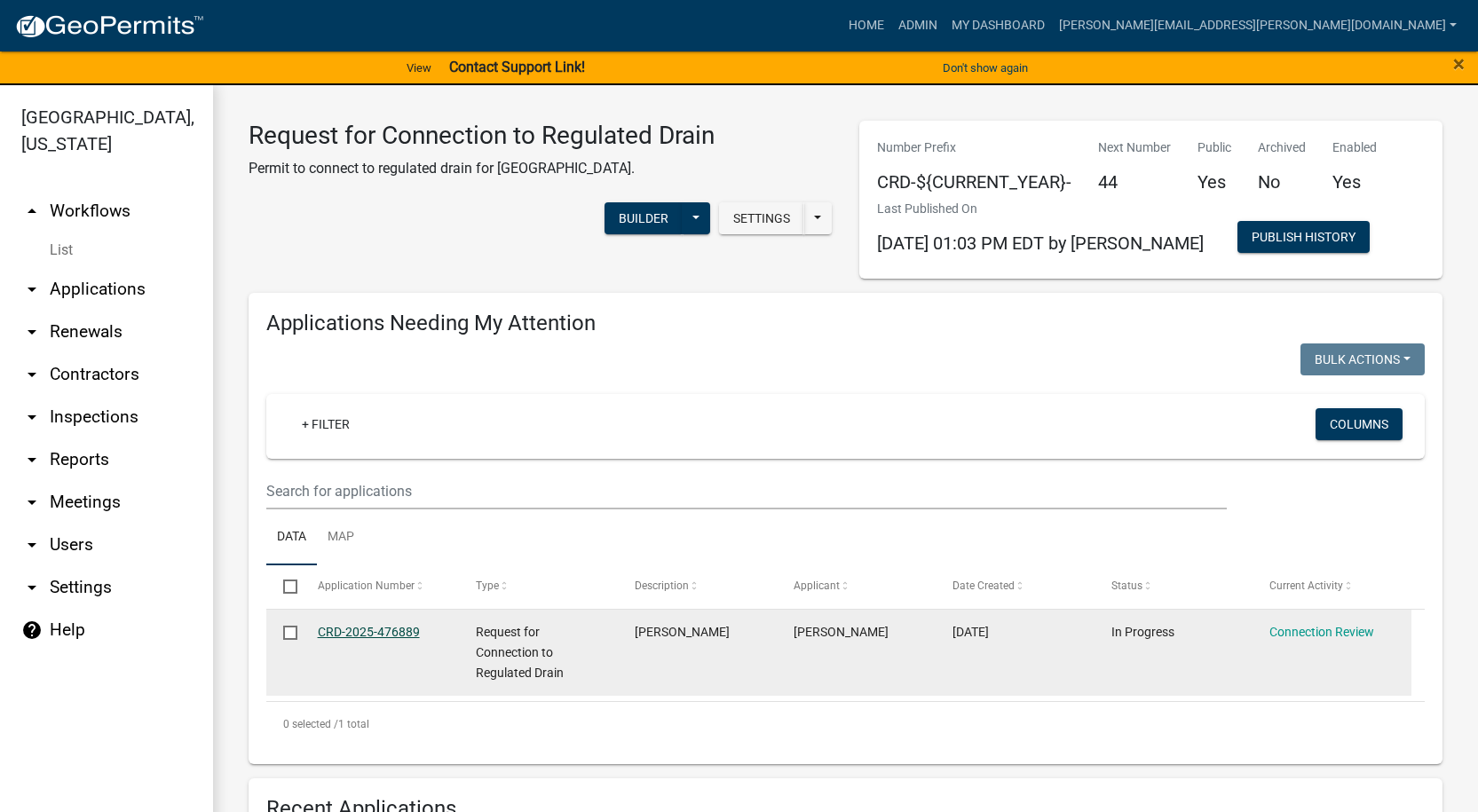
click at [381, 634] on link "CRD-2025-476889" at bounding box center [369, 632] width 102 height 14
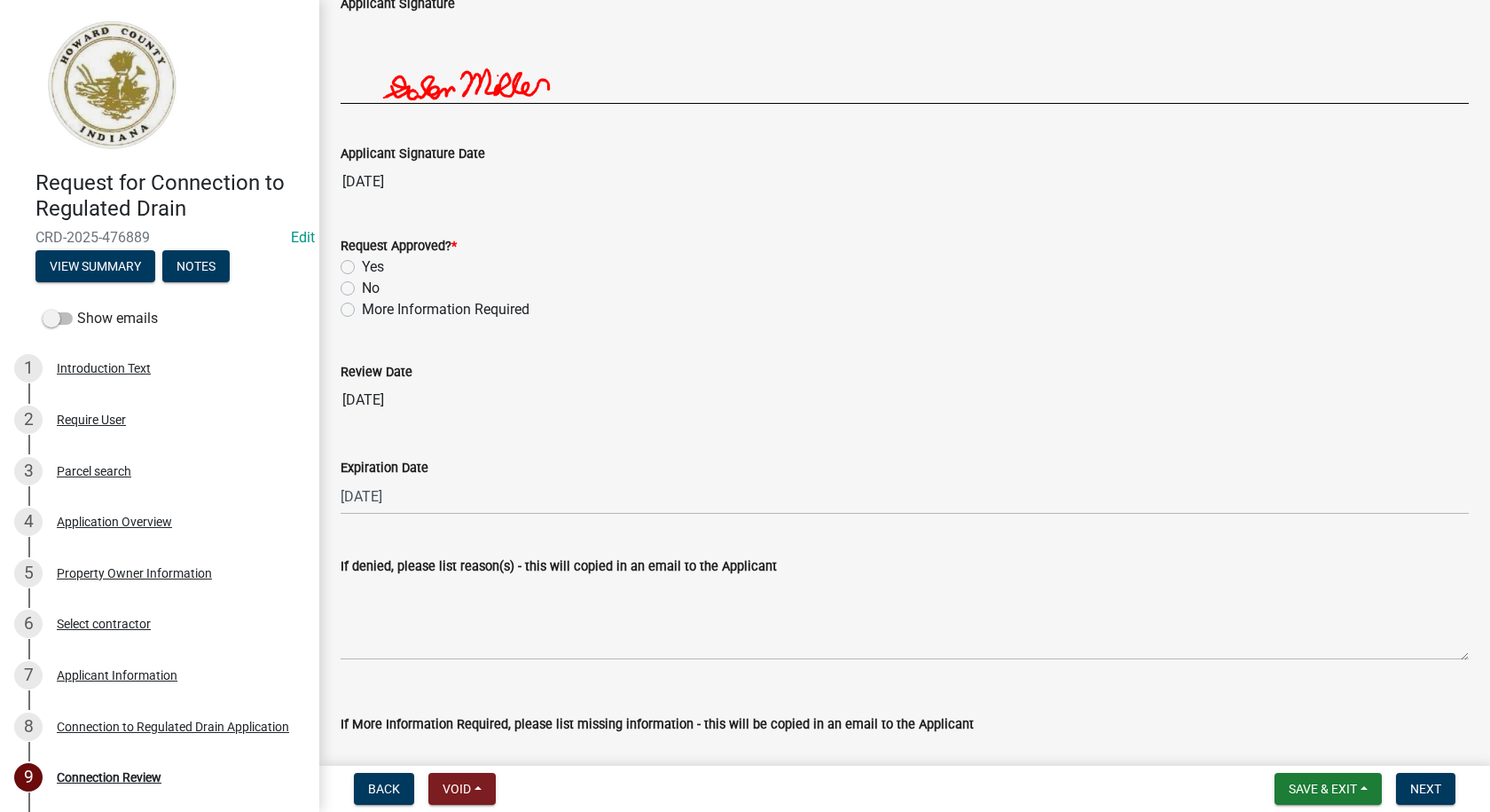
scroll to position [3286, 0]
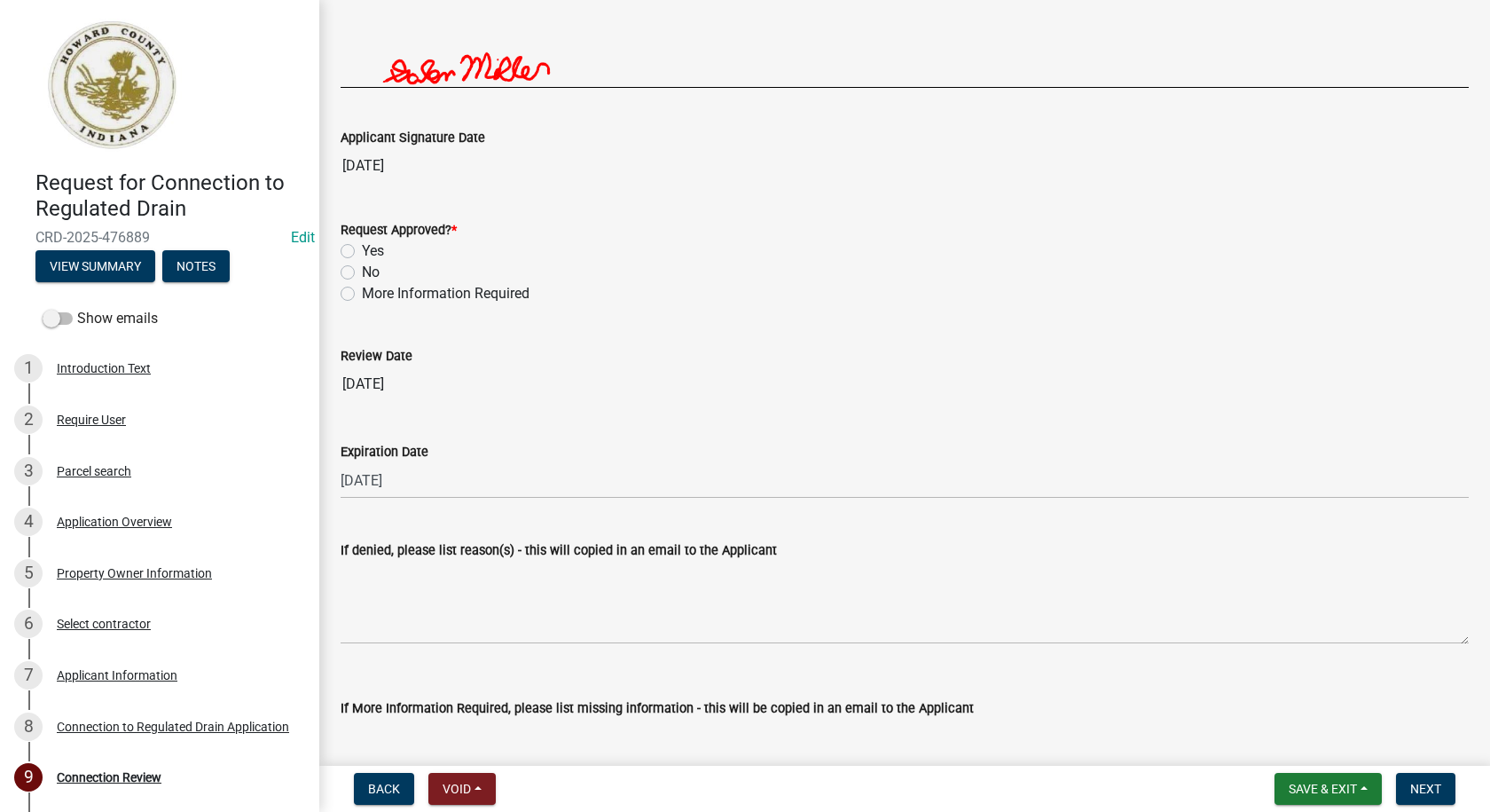
click at [362, 297] on label "More Information Required" at bounding box center [446, 294] width 168 height 21
click at [362, 295] on input "More Information Required" at bounding box center [367, 289] width 12 height 12
radio input "true"
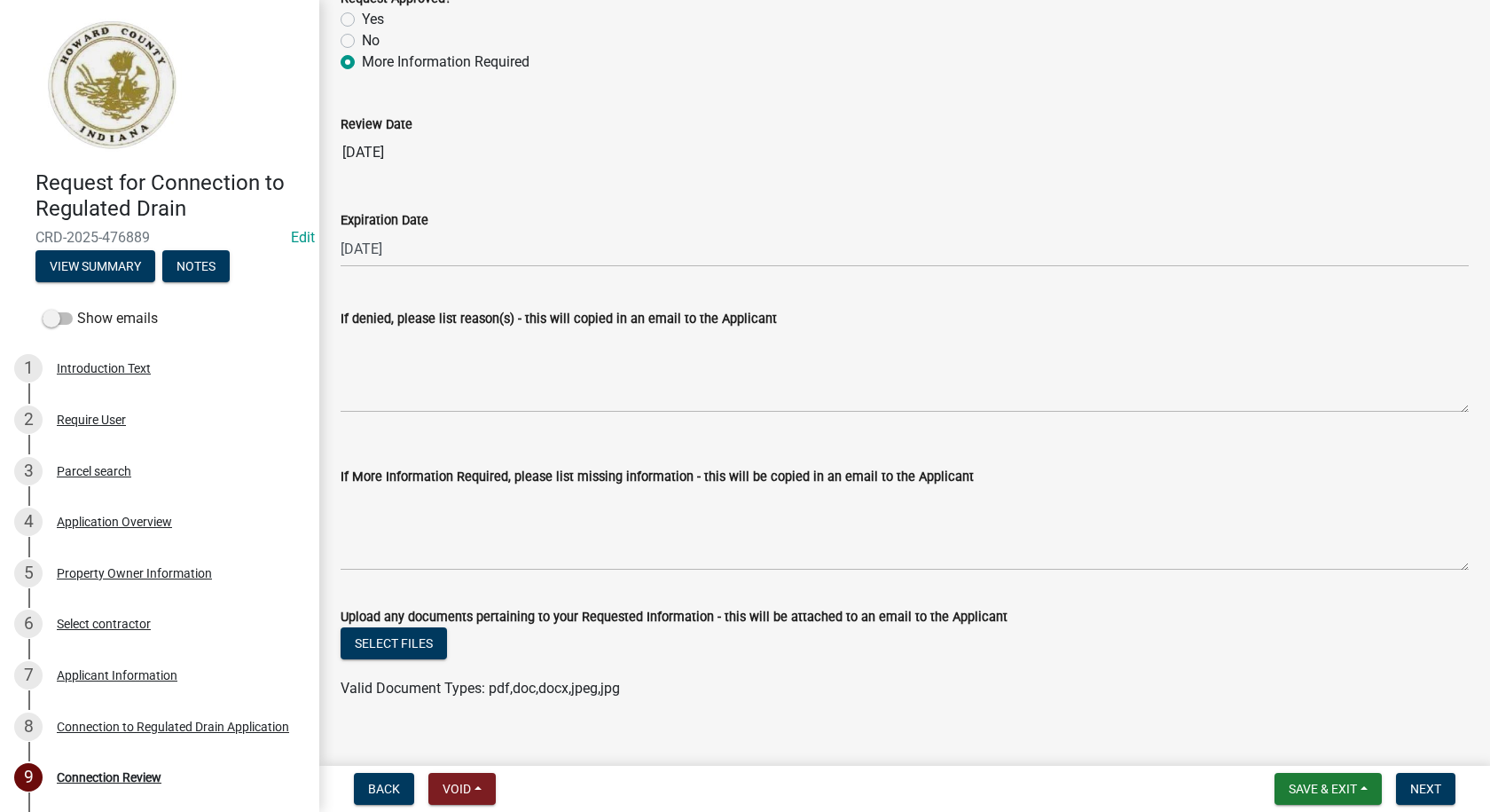
scroll to position [3544, 0]
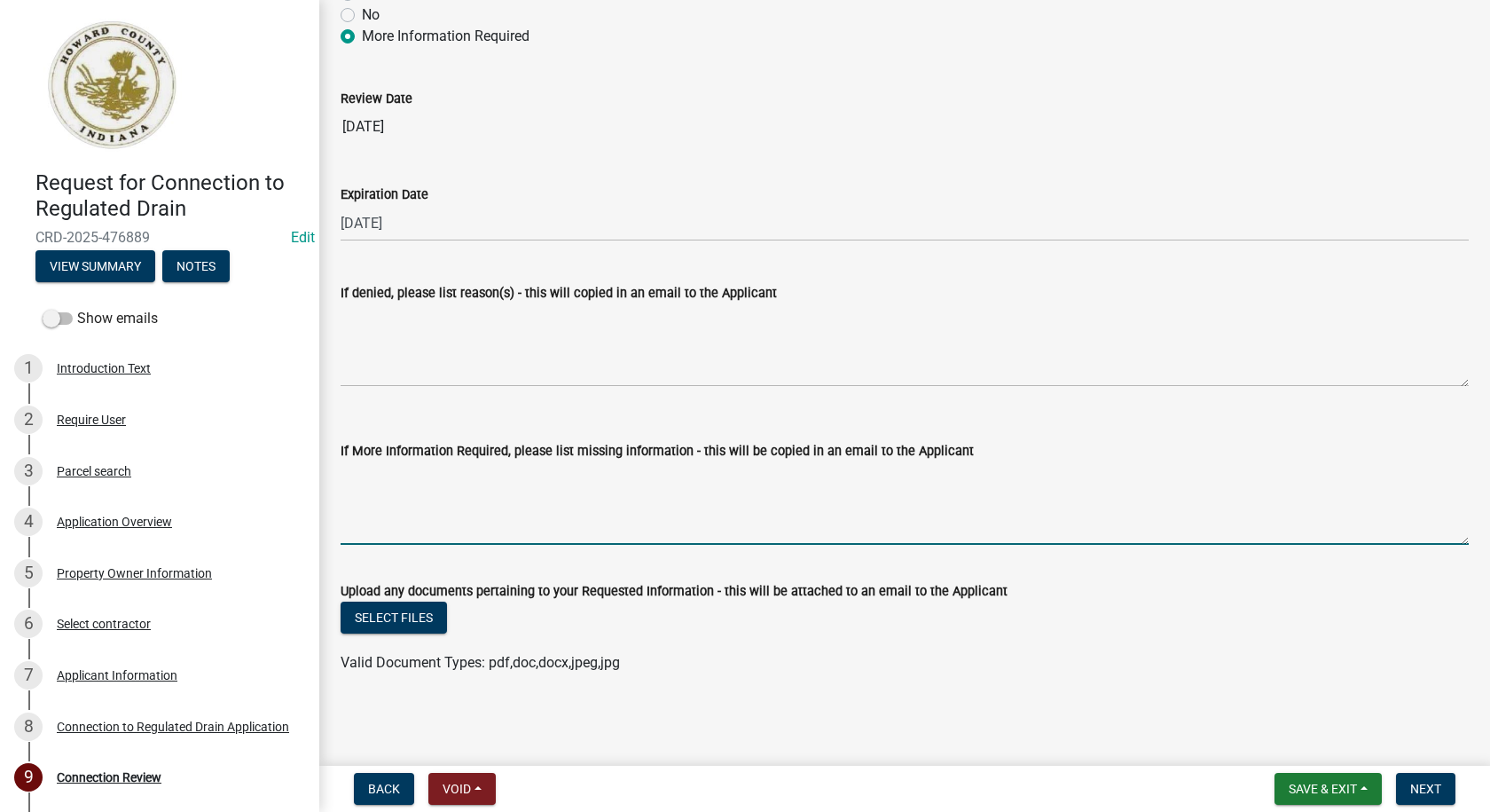
click at [514, 481] on textarea "If More Information Required, please list missing information - this will be co…" at bounding box center [904, 502] width 1128 height 83
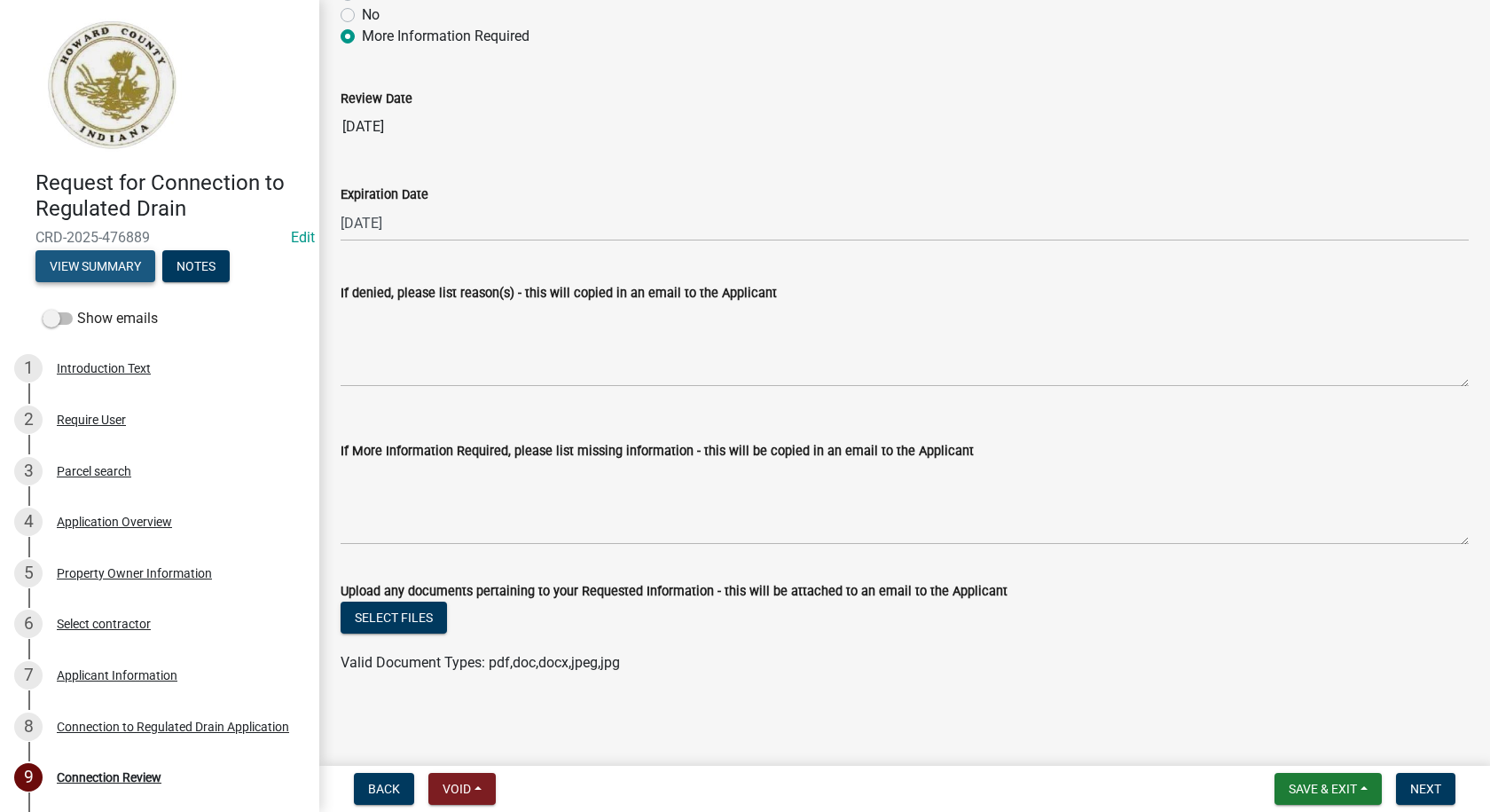
click at [75, 264] on button "View Summary" at bounding box center [96, 266] width 120 height 32
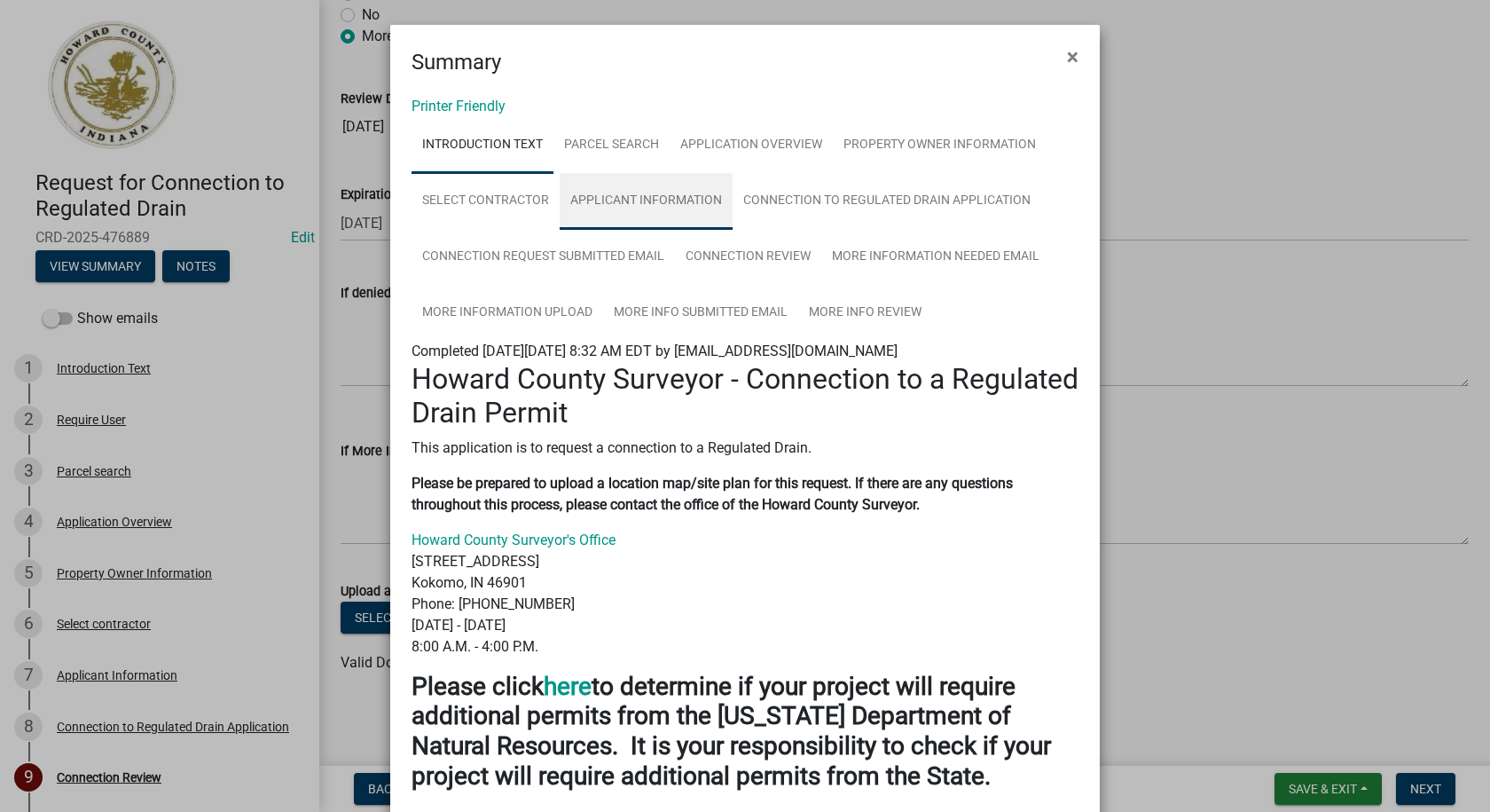
click at [640, 201] on link "Applicant Information" at bounding box center [647, 202] width 173 height 57
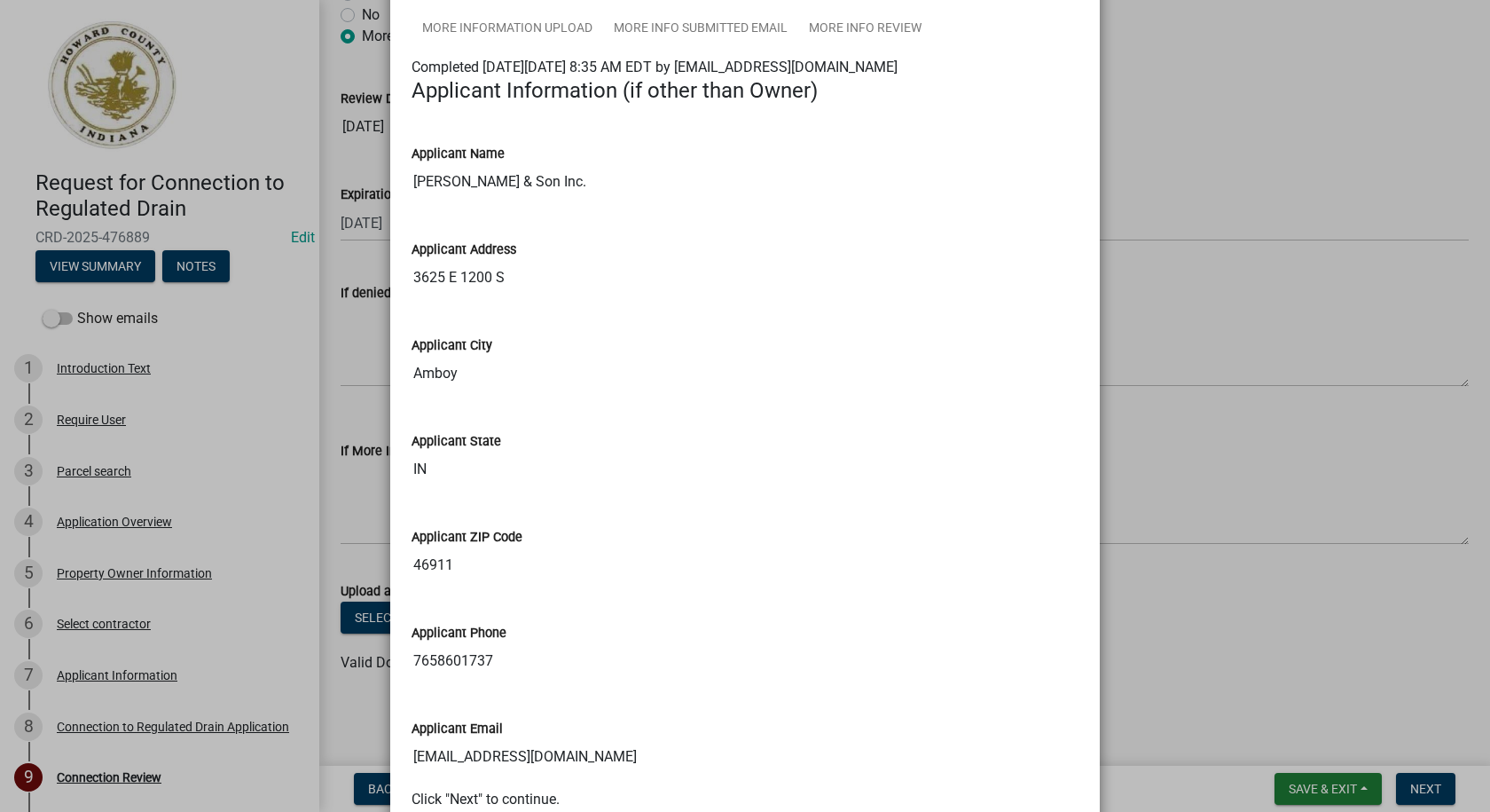
scroll to position [430, 0]
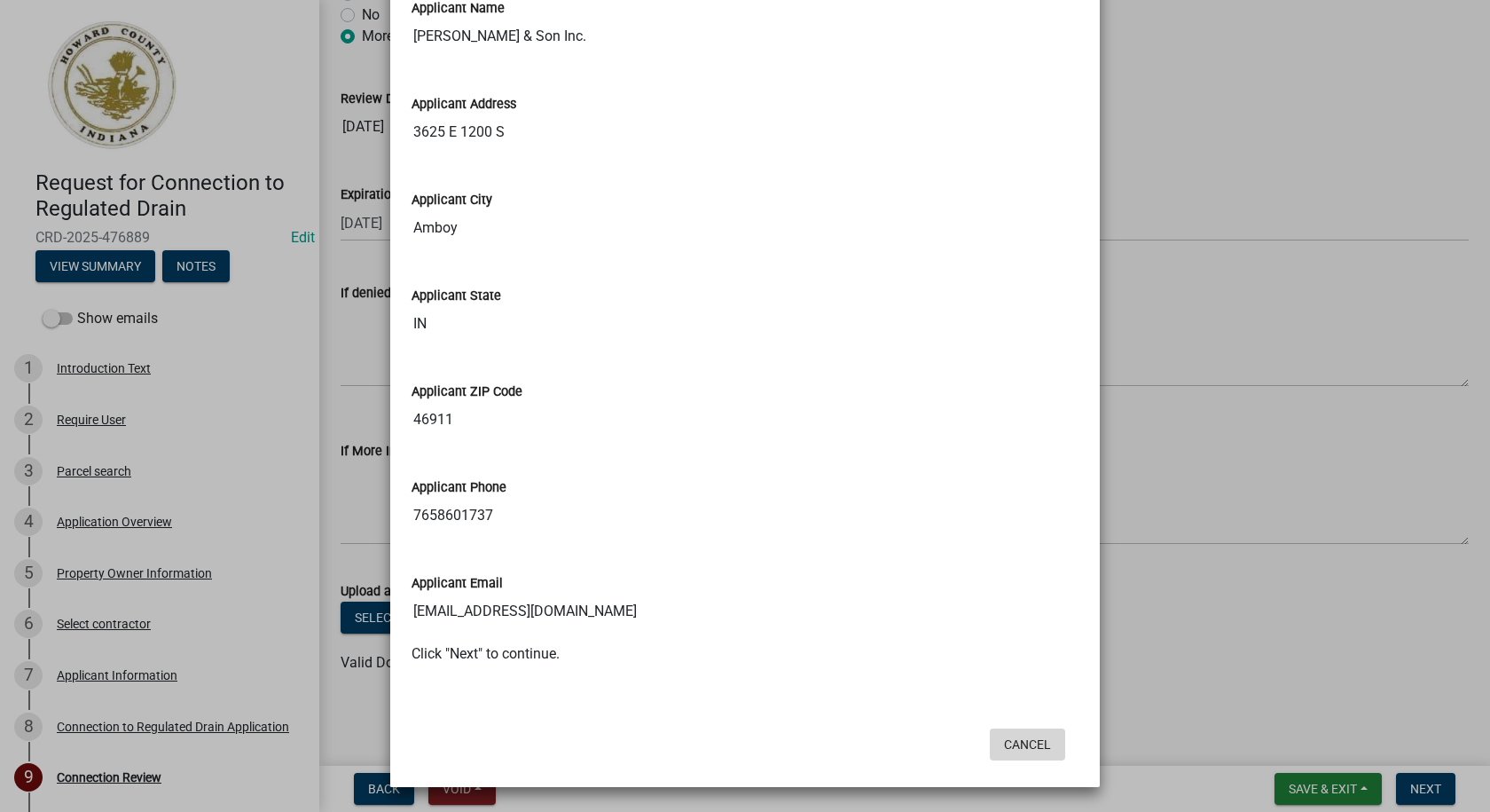
click at [1027, 747] on button "Cancel" at bounding box center [1027, 744] width 75 height 32
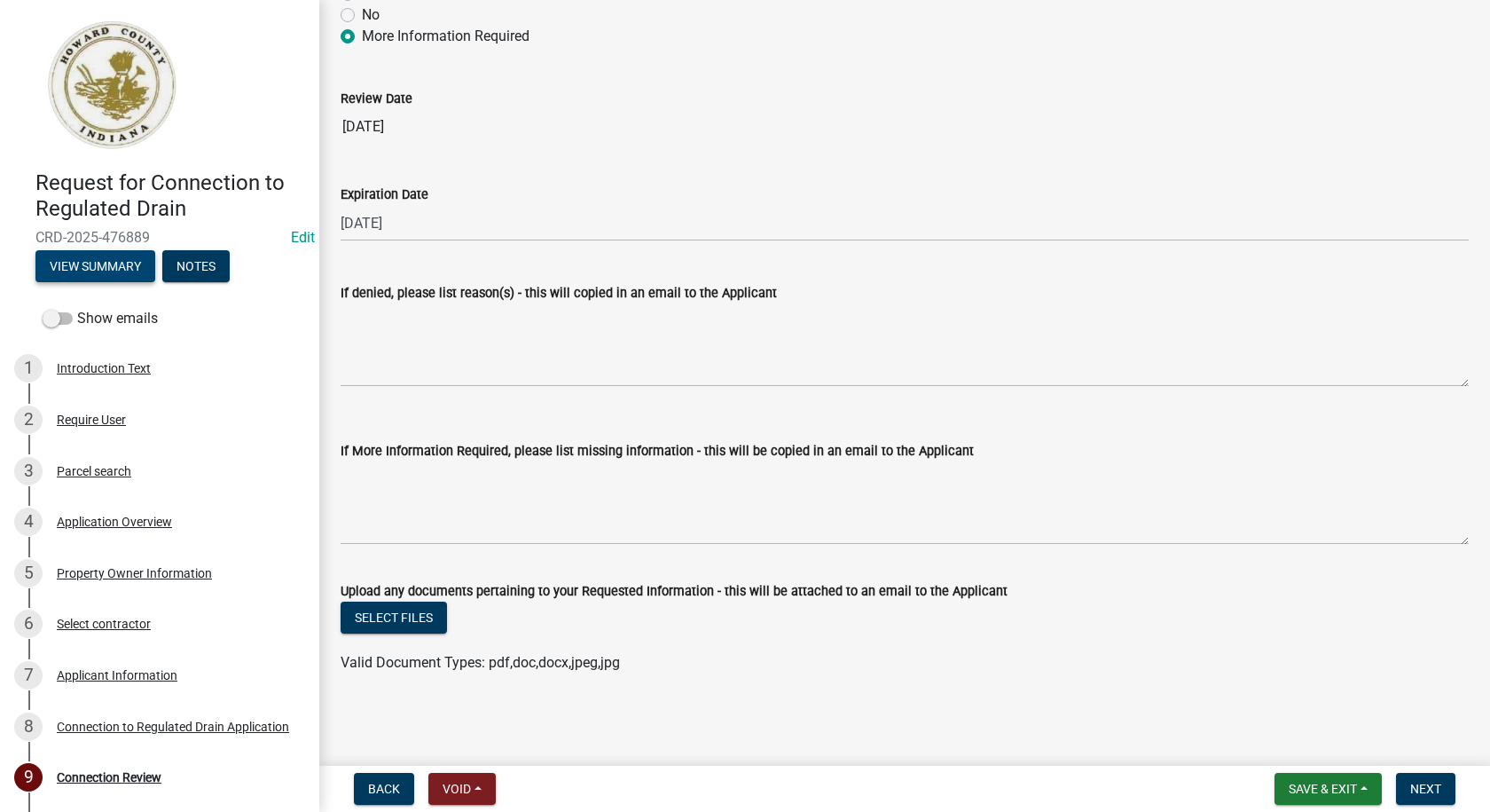
click at [109, 263] on button "View Summary" at bounding box center [96, 266] width 120 height 32
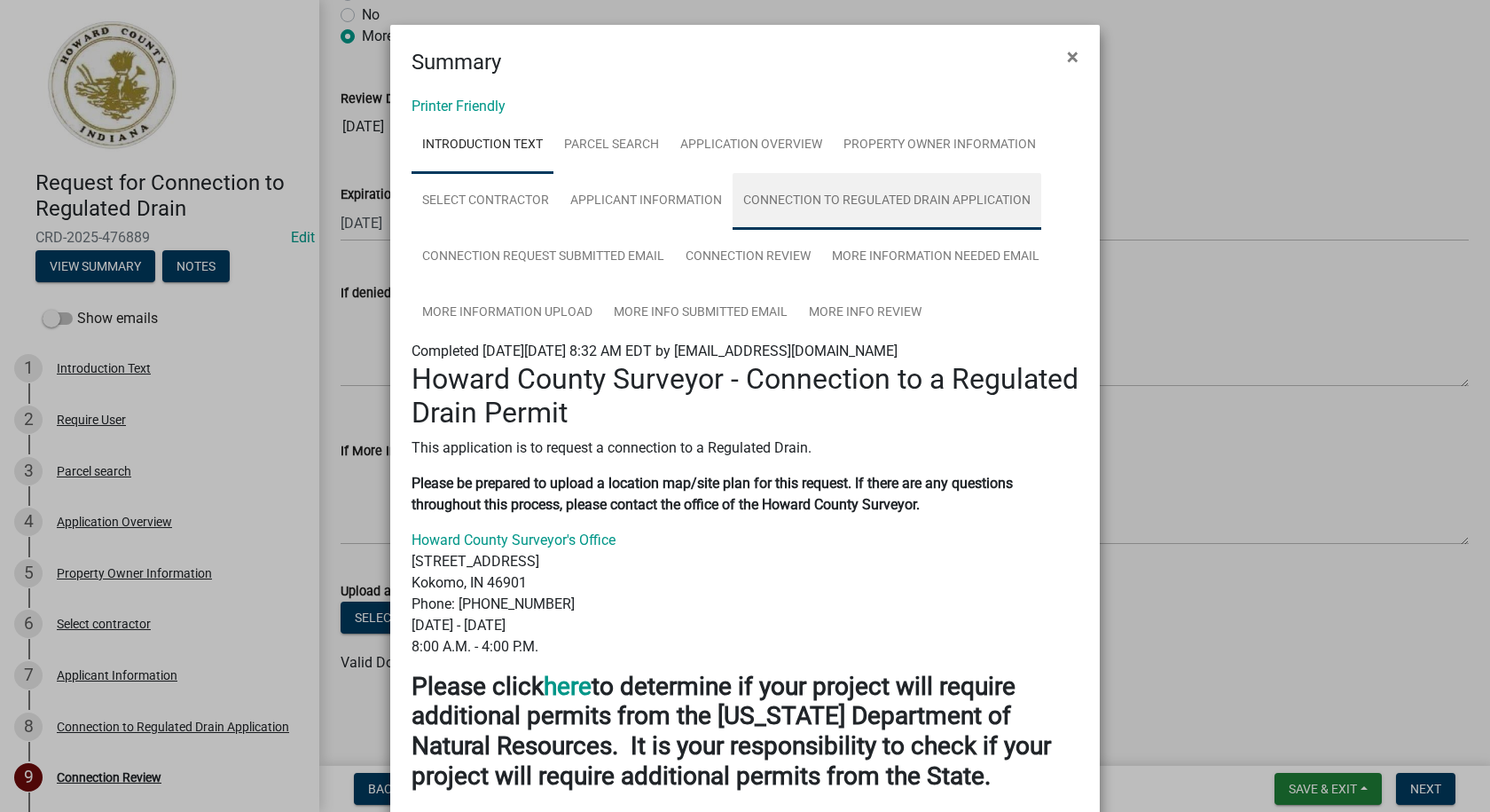
click at [850, 196] on link "Connection to Regulated Drain Application" at bounding box center [887, 202] width 309 height 57
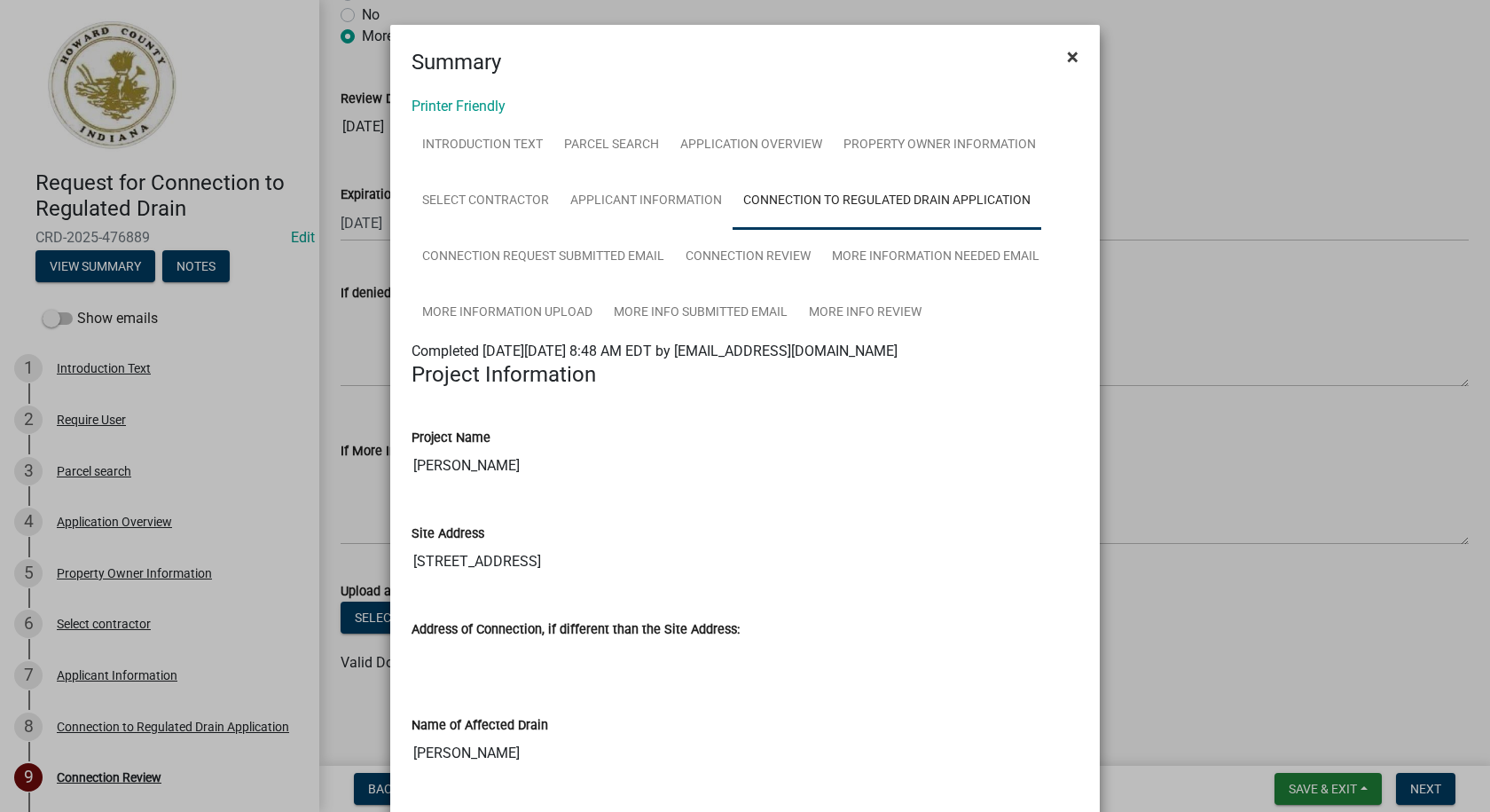
click at [1067, 58] on span "×" at bounding box center [1073, 57] width 12 height 25
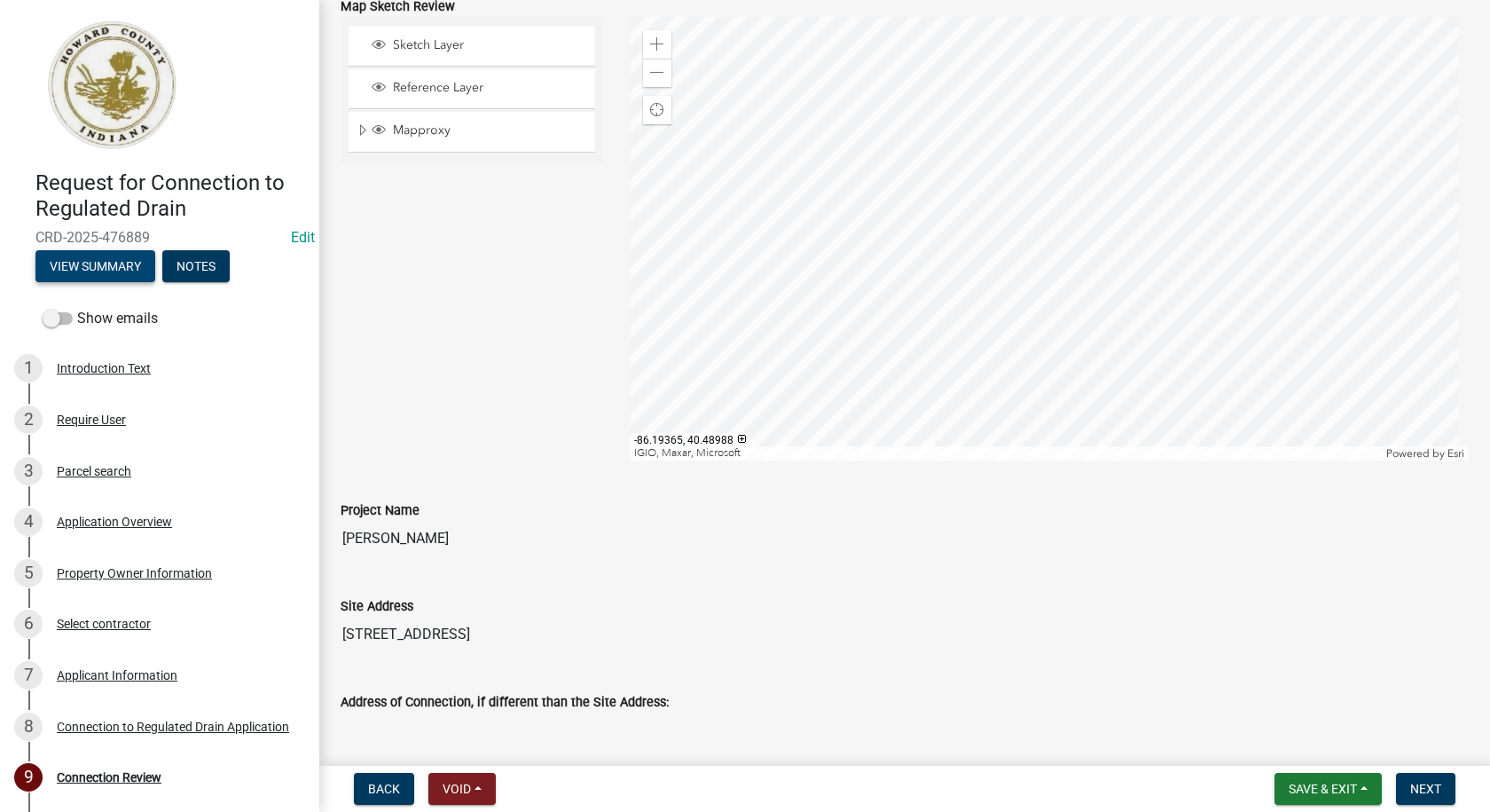
scroll to position [0, 0]
